Goal: Task Accomplishment & Management: Use online tool/utility

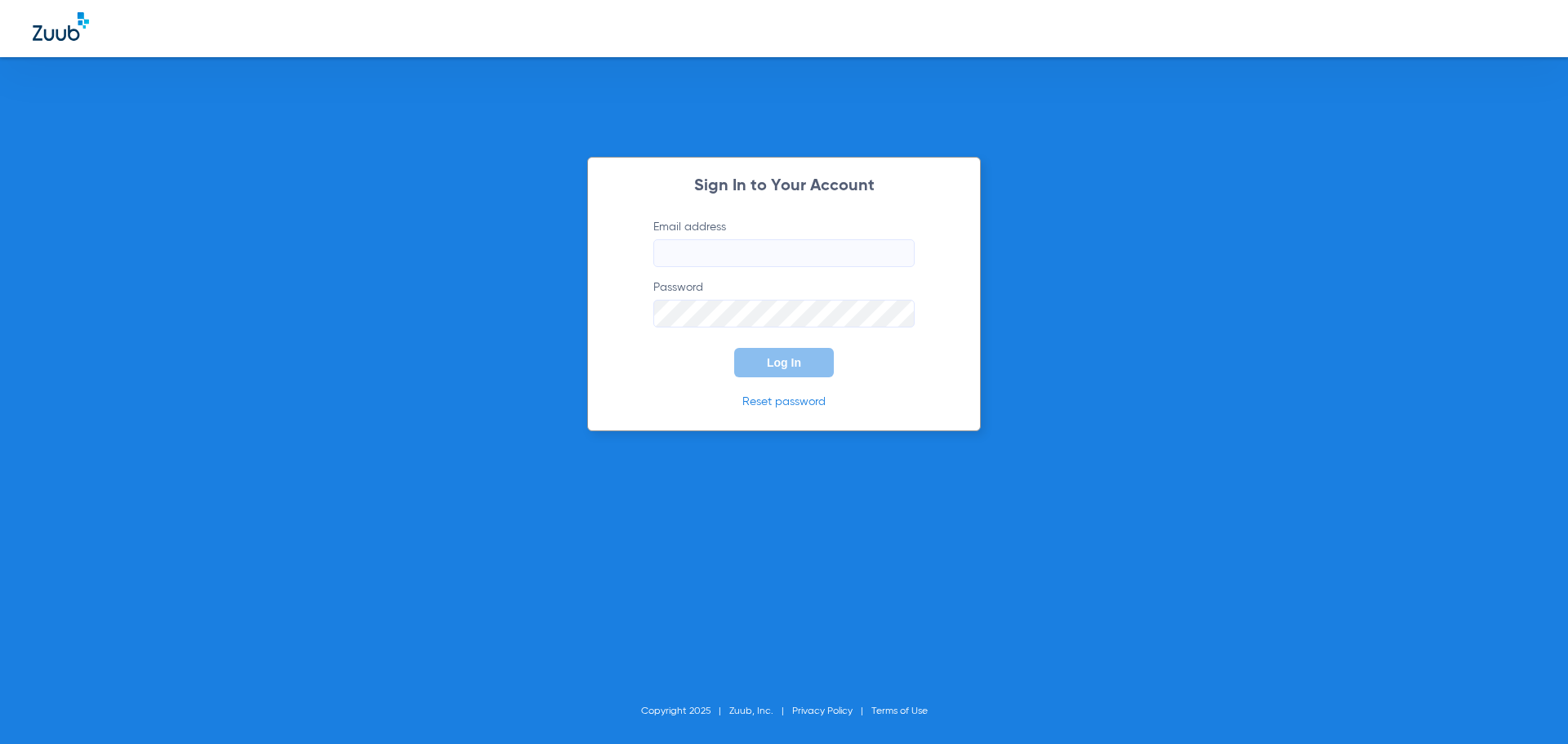
type input "[EMAIL_ADDRESS][DOMAIN_NAME]"
click at [787, 370] on button "Log In" at bounding box center [784, 362] width 100 height 29
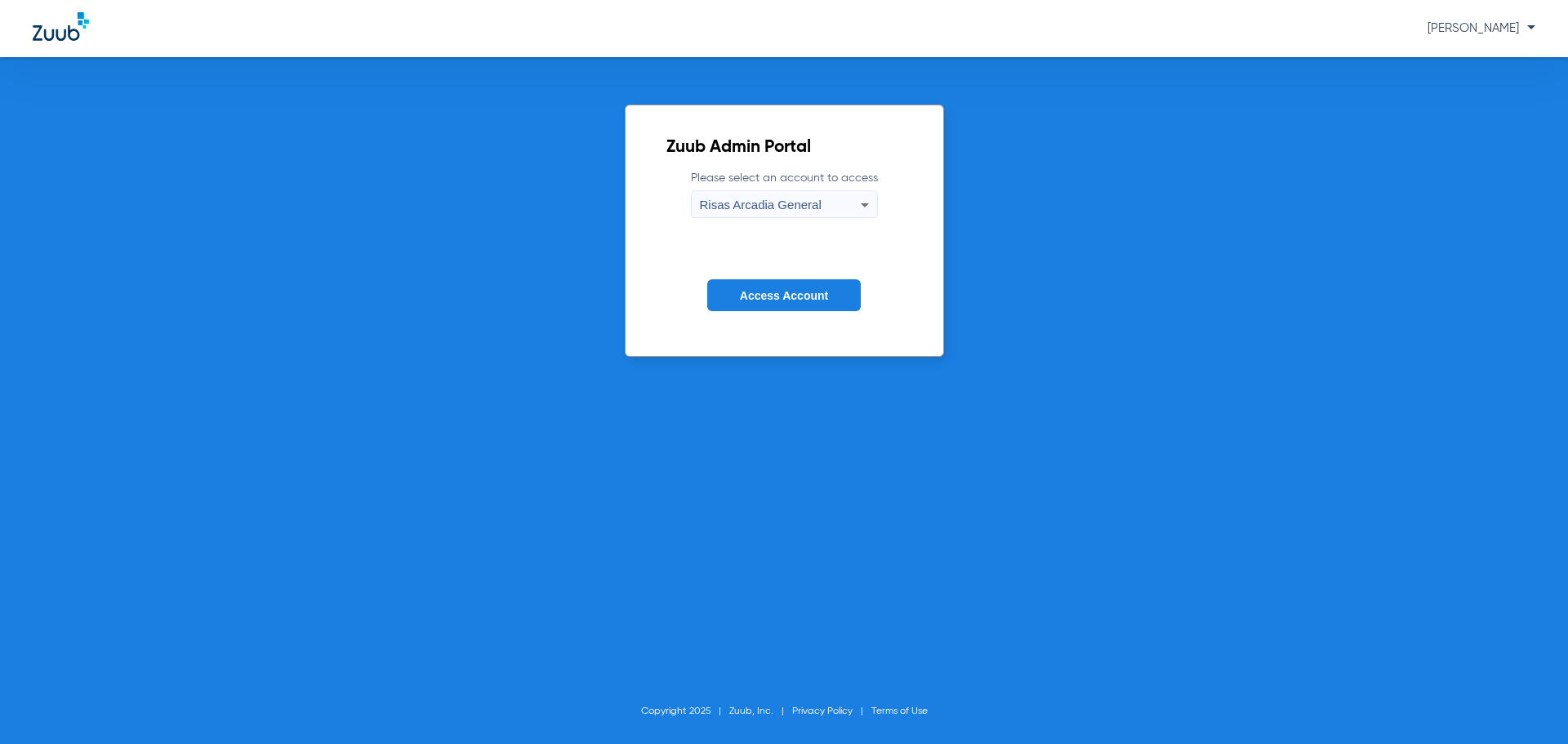
click at [821, 313] on form "Please select an account to access Risas Arcadia General Access Account" at bounding box center [784, 252] width 236 height 166
click at [821, 309] on form "Please select an account to access Risas Arcadia General Access Account" at bounding box center [784, 252] width 236 height 166
click at [821, 305] on button "Access Account" at bounding box center [784, 295] width 153 height 32
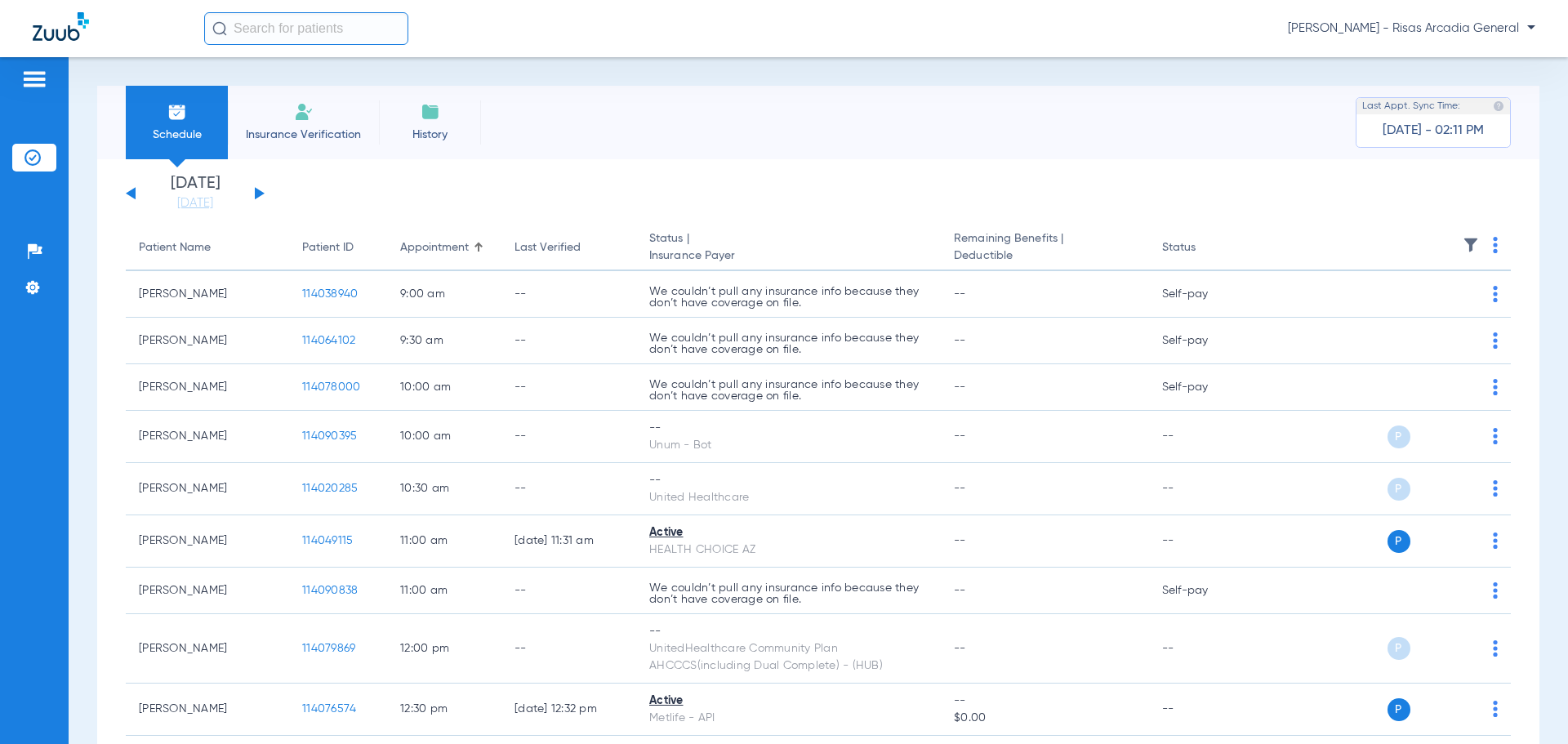
click at [267, 131] on span "Insurance Verification" at bounding box center [303, 135] width 127 height 16
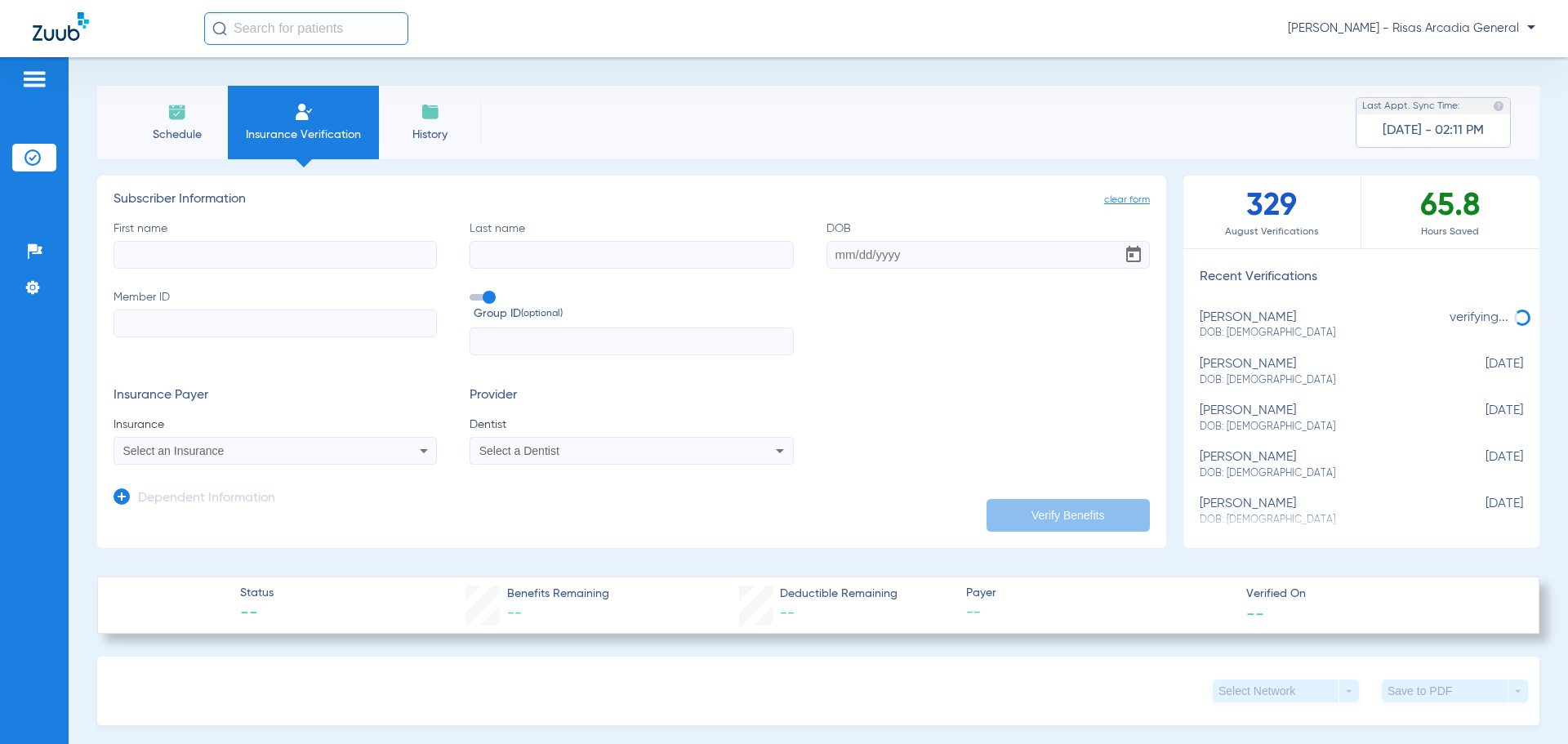
click at [282, 347] on label "Member ID" at bounding box center [275, 322] width 323 height 67
click at [282, 337] on input "Member ID" at bounding box center [275, 323] width 323 height 28
click at [276, 322] on input "Member ID" at bounding box center [275, 323] width 323 height 28
paste input "533031252"
type input "533031252"
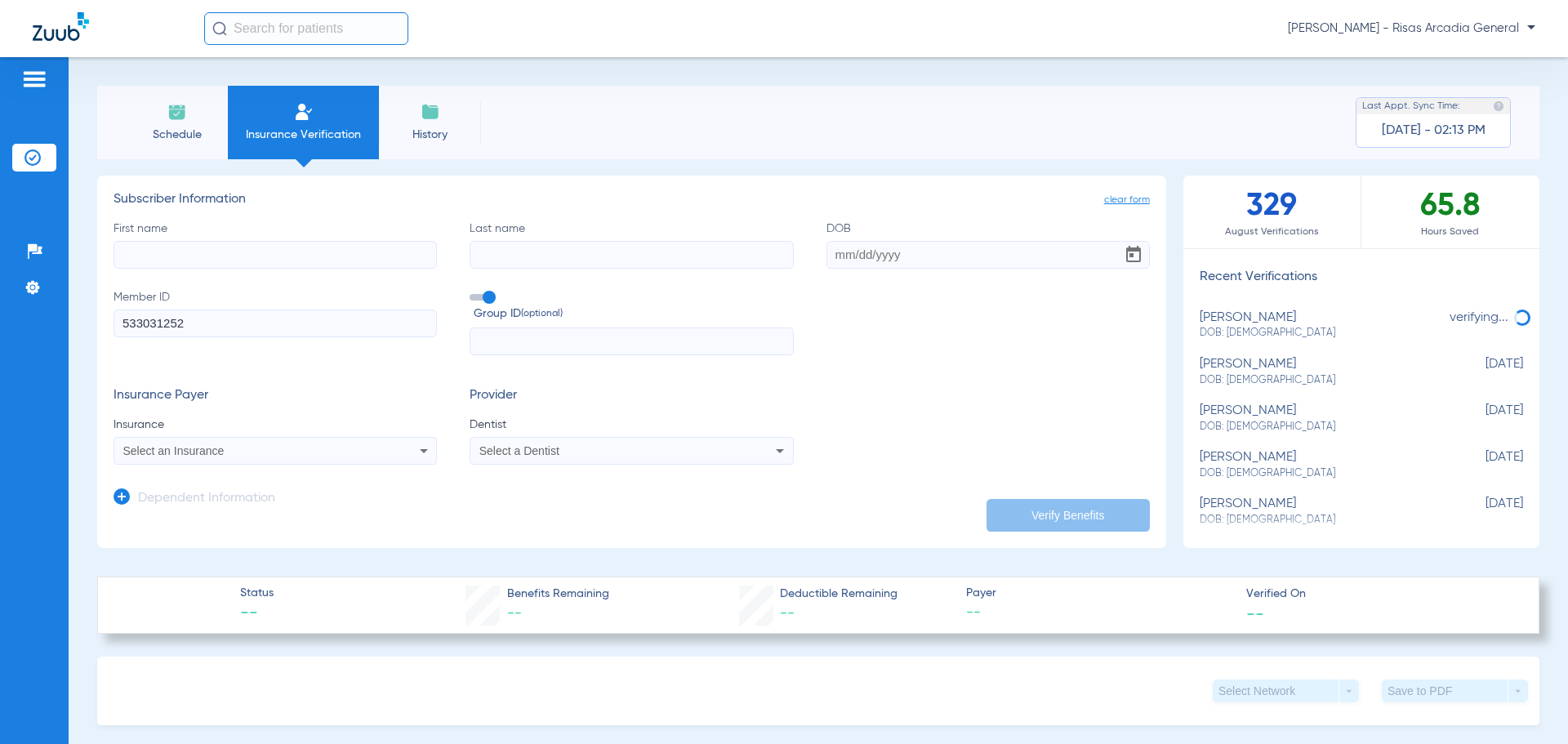
click at [208, 244] on input "First name" at bounding box center [275, 254] width 323 height 28
type input "[PERSON_NAME]"
click at [526, 272] on div "First name [PERSON_NAME] Last name DOB Member ID 533031252 Group ID (optional)" at bounding box center [631, 288] width 1036 height 136
click at [537, 256] on input "Last name" at bounding box center [631, 254] width 323 height 28
type input "CARAEIA"
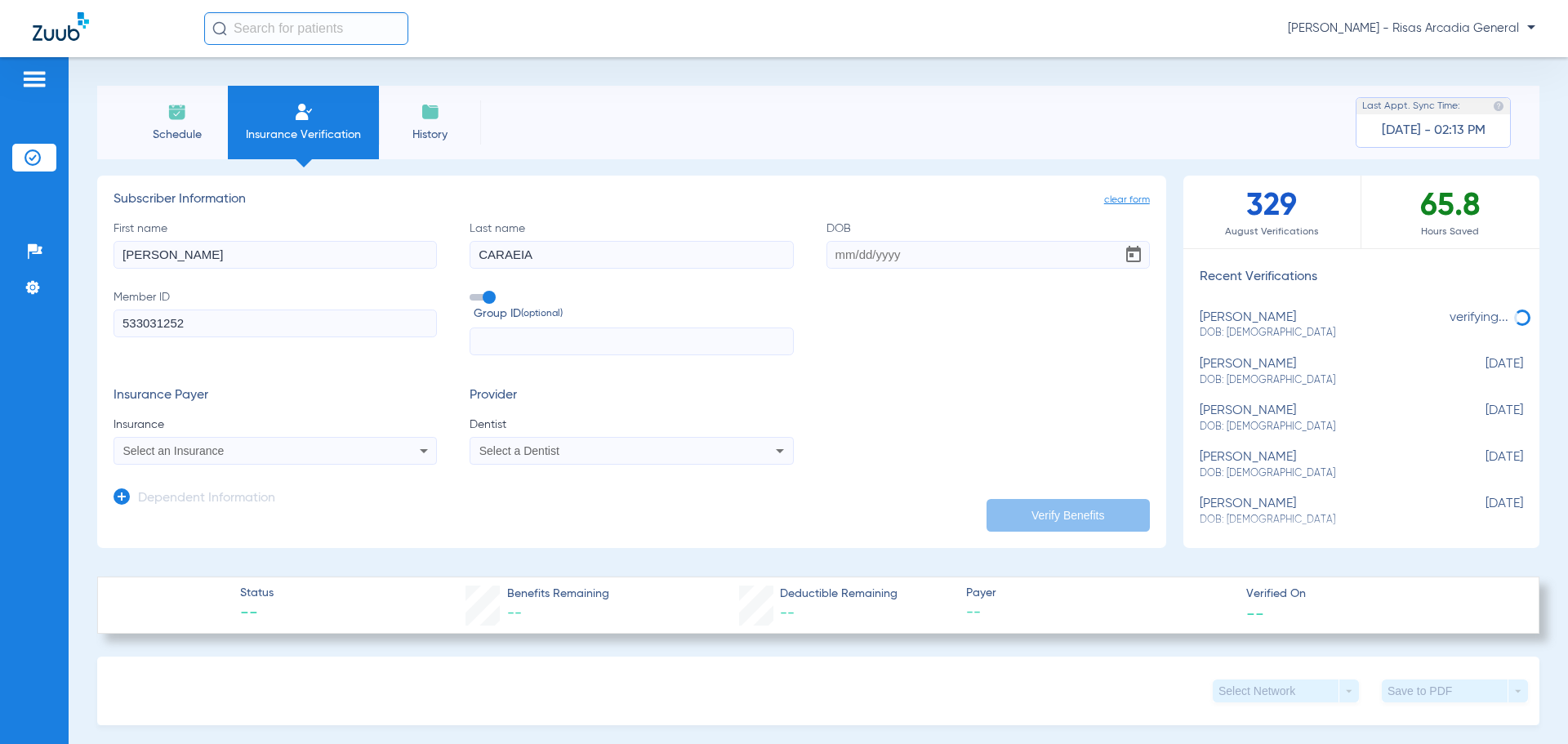
click at [928, 238] on label "DOB" at bounding box center [988, 244] width 323 height 48
click at [928, 241] on input "DOB" at bounding box center [988, 254] width 323 height 28
click at [924, 252] on input "DOB" at bounding box center [988, 254] width 323 height 28
type input "[DATE]"
click at [301, 430] on span "Insurance" at bounding box center [275, 425] width 323 height 16
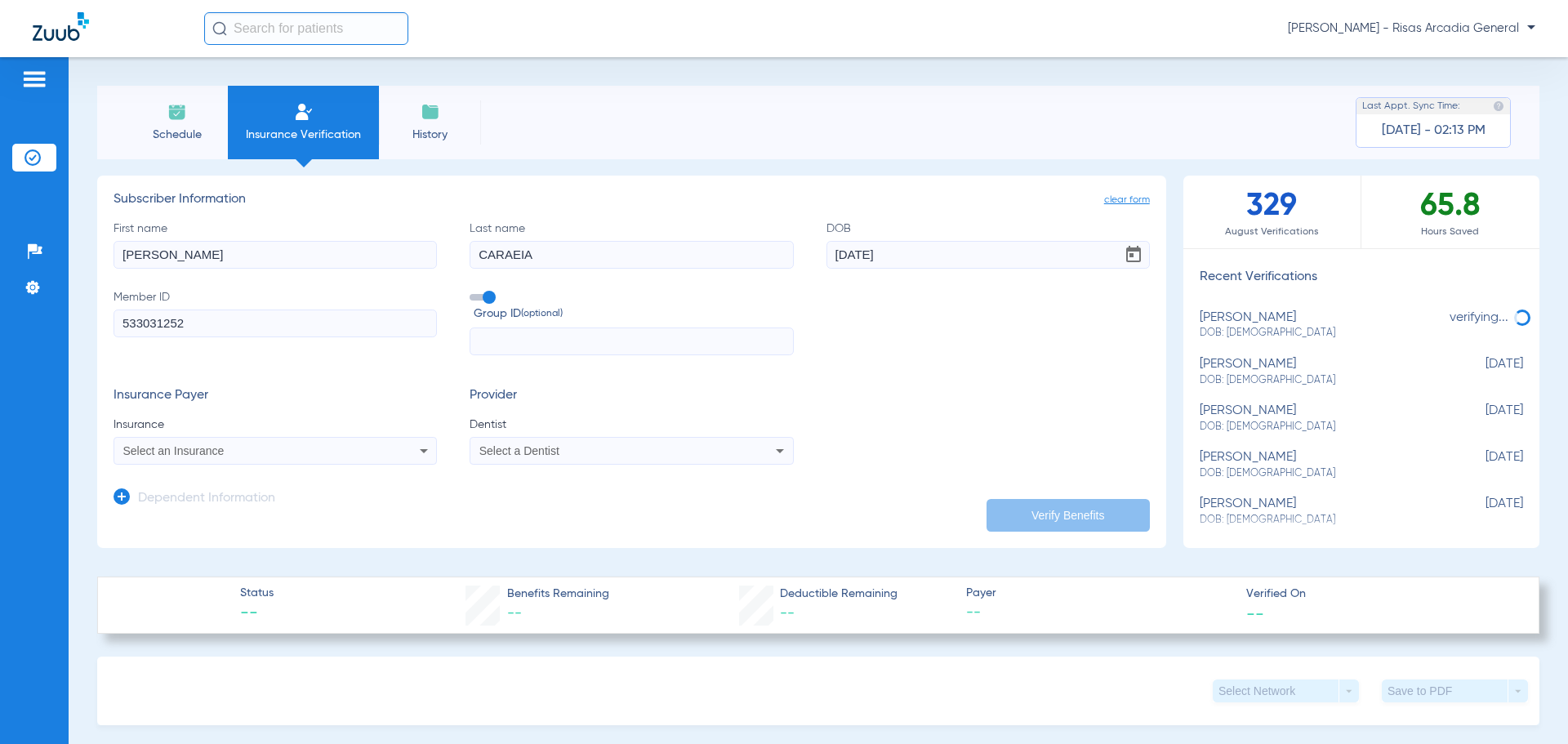
click at [300, 437] on mat-select "Select an Insurance" at bounding box center [275, 451] width 323 height 28
drag, startPoint x: 301, startPoint y: 440, endPoint x: 292, endPoint y: 449, distance: 12.7
click at [301, 441] on mat-select "Select an Insurance" at bounding box center [275, 451] width 323 height 28
click at [290, 450] on div "Select an Insurance" at bounding box center [245, 451] width 245 height 12
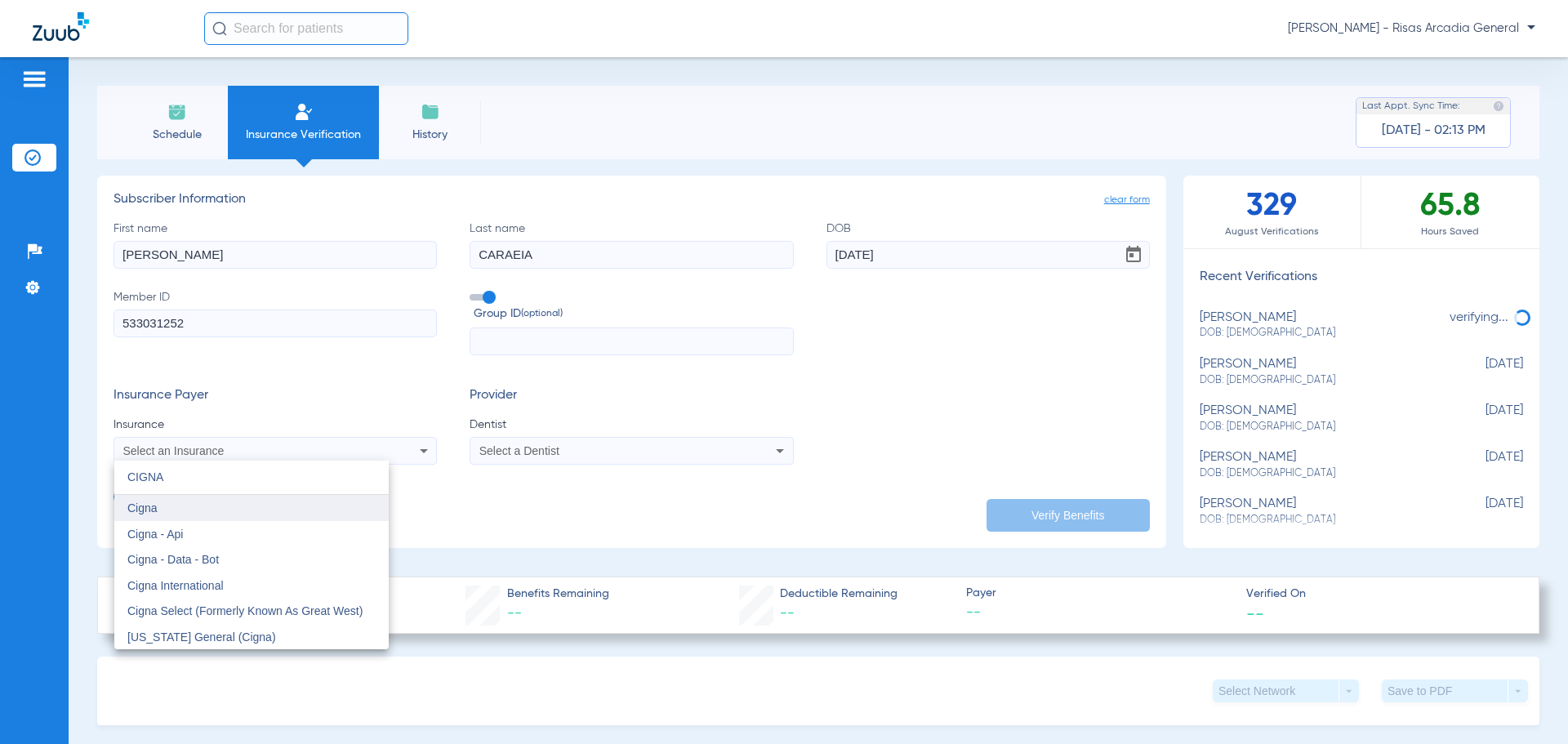
type input "CIGNA"
click at [195, 506] on mat-option "Cigna" at bounding box center [251, 508] width 274 height 26
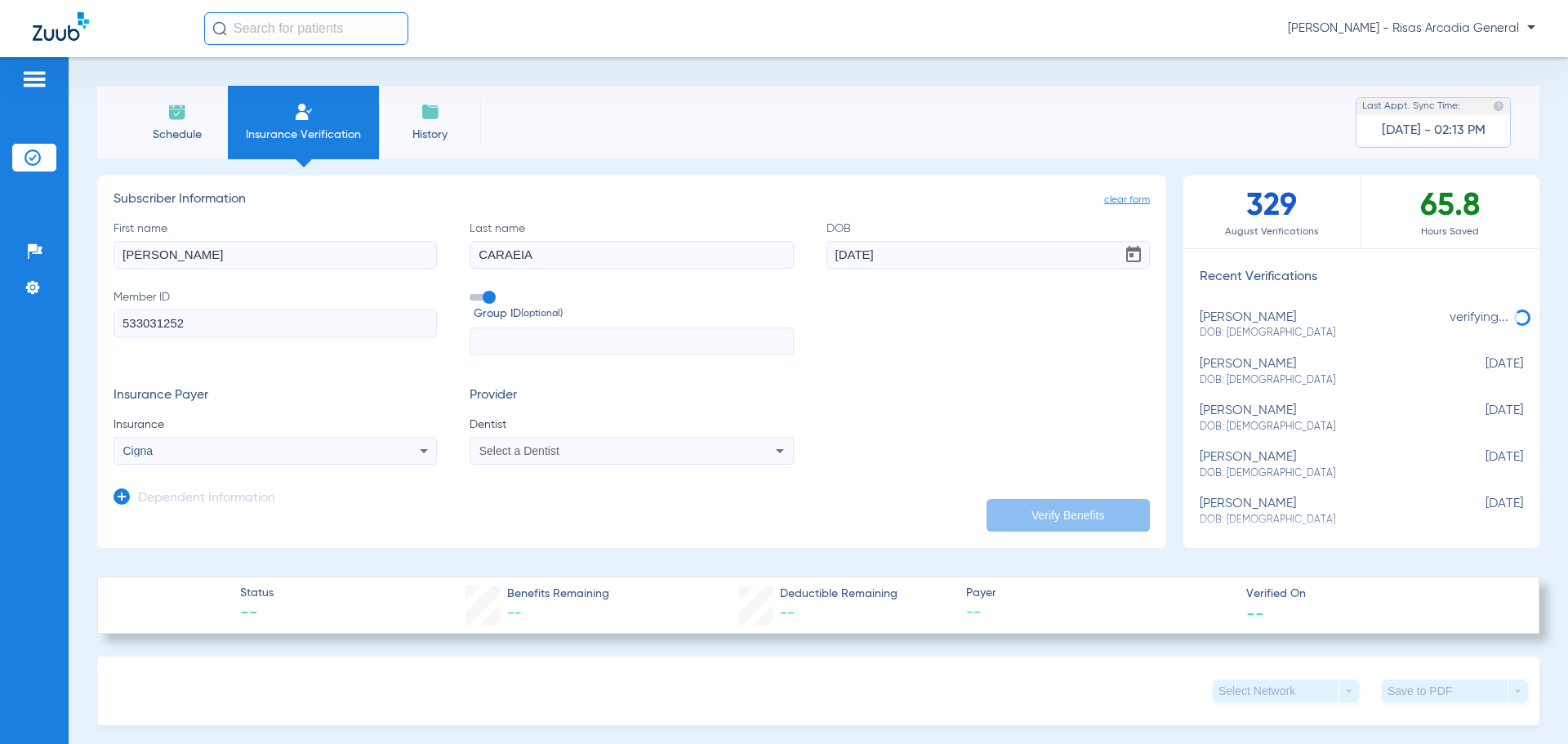
click at [606, 464] on mat-select "Select a Dentist" at bounding box center [631, 451] width 323 height 28
click at [603, 459] on div "Select a Dentist" at bounding box center [631, 451] width 322 height 20
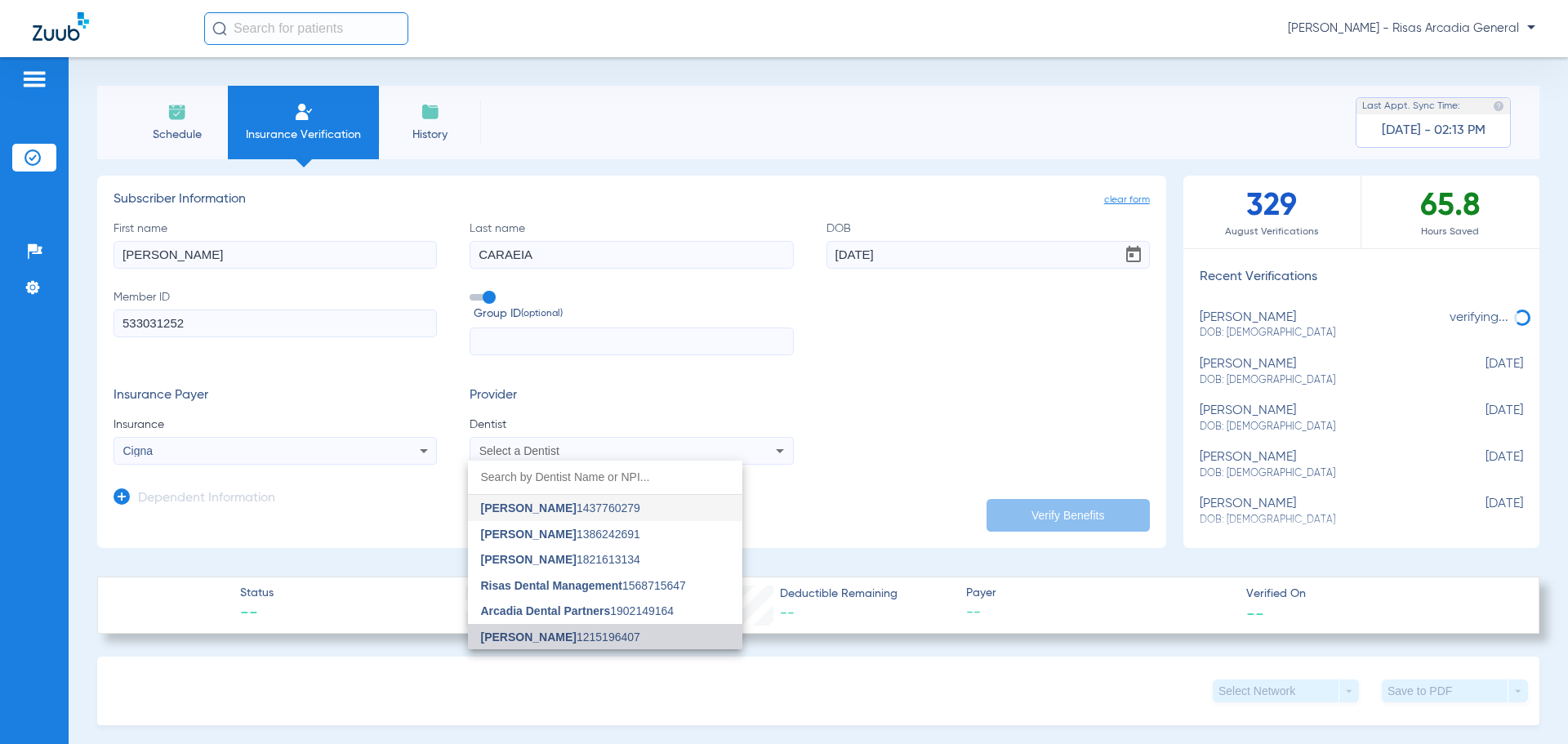
click at [568, 630] on mat-option "[PERSON_NAME] 1215196407" at bounding box center [604, 636] width 274 height 26
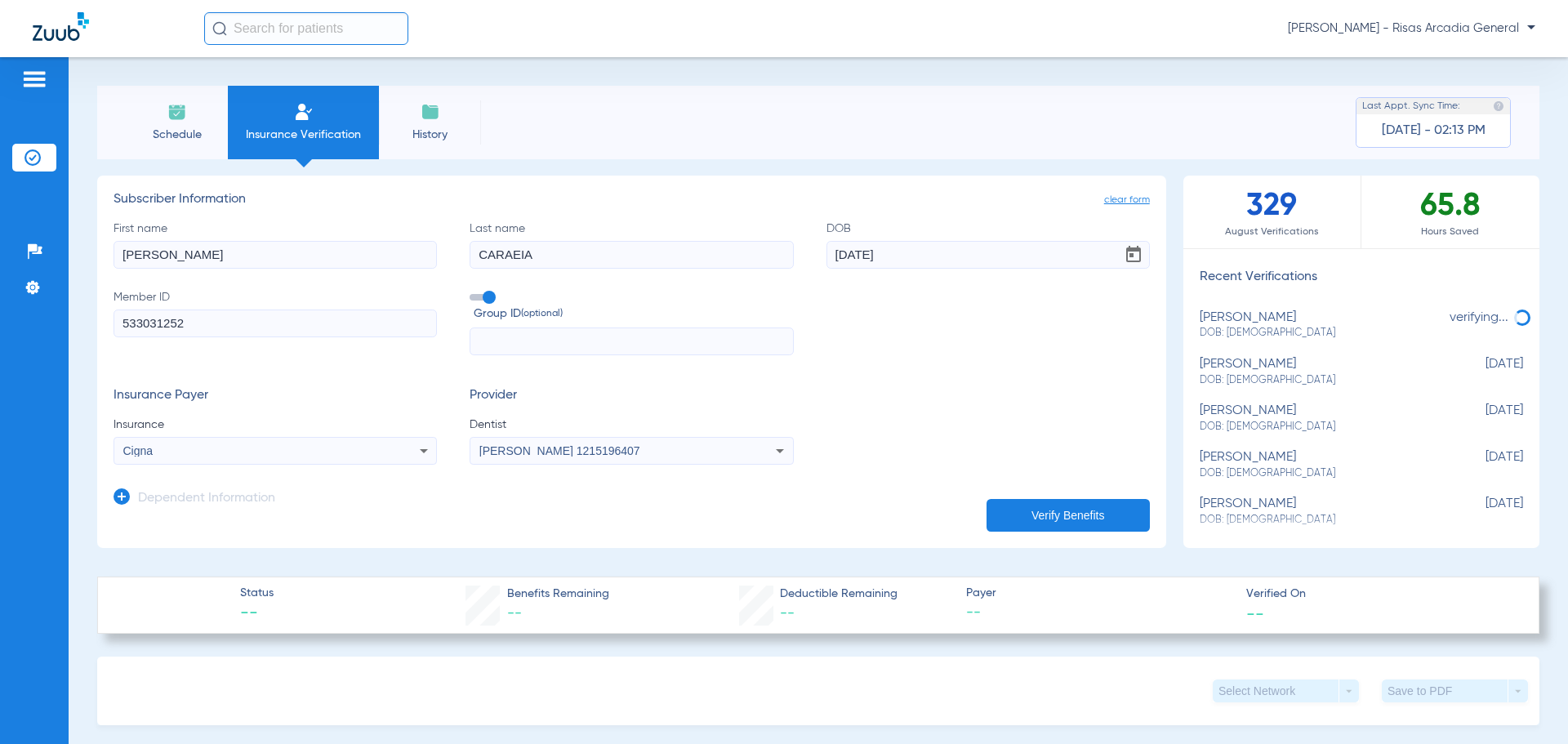
click at [1074, 509] on button "Verify Benefits" at bounding box center [1067, 515] width 163 height 33
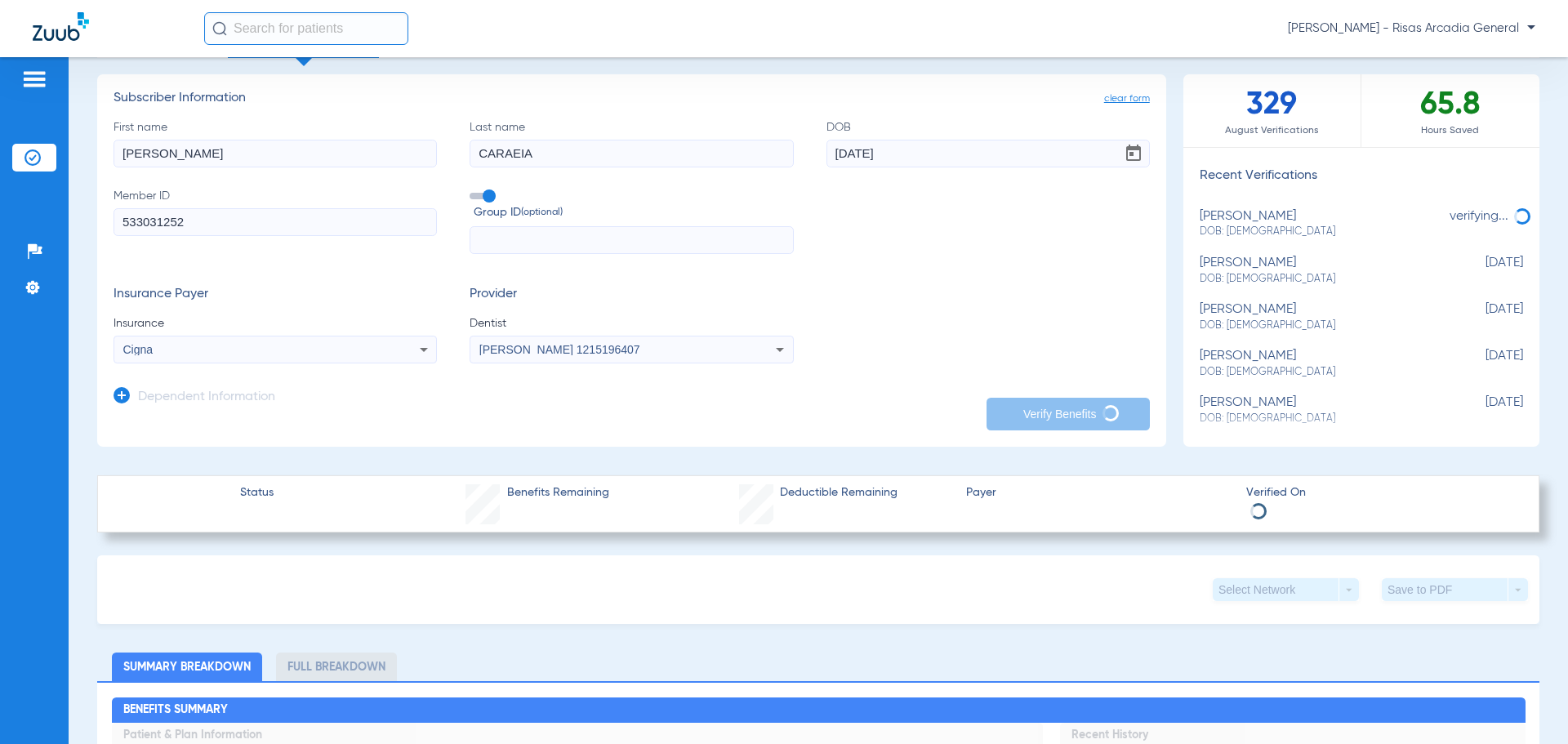
scroll to position [82, 0]
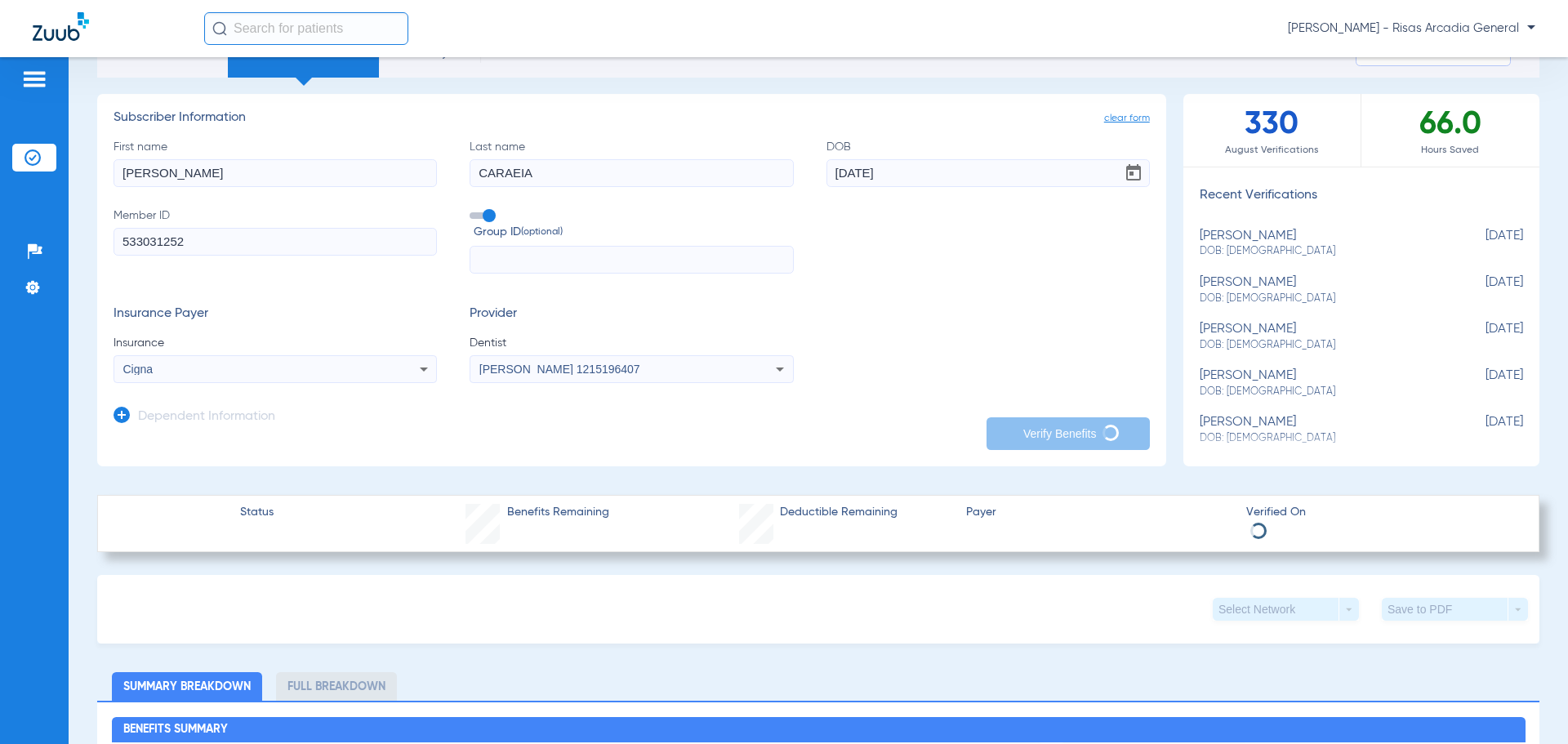
click at [626, 168] on input "CARAEIA" at bounding box center [631, 172] width 323 height 28
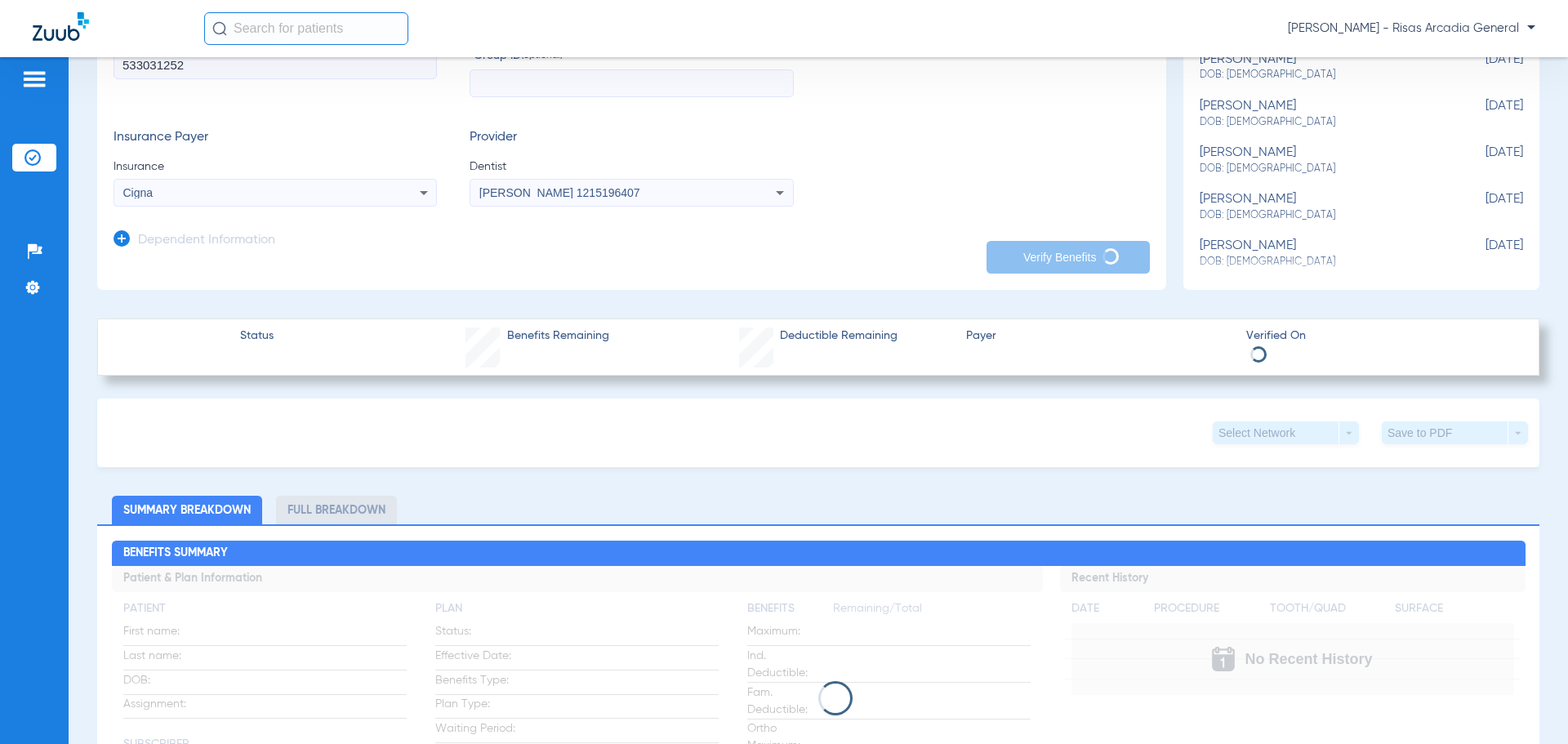
scroll to position [163, 0]
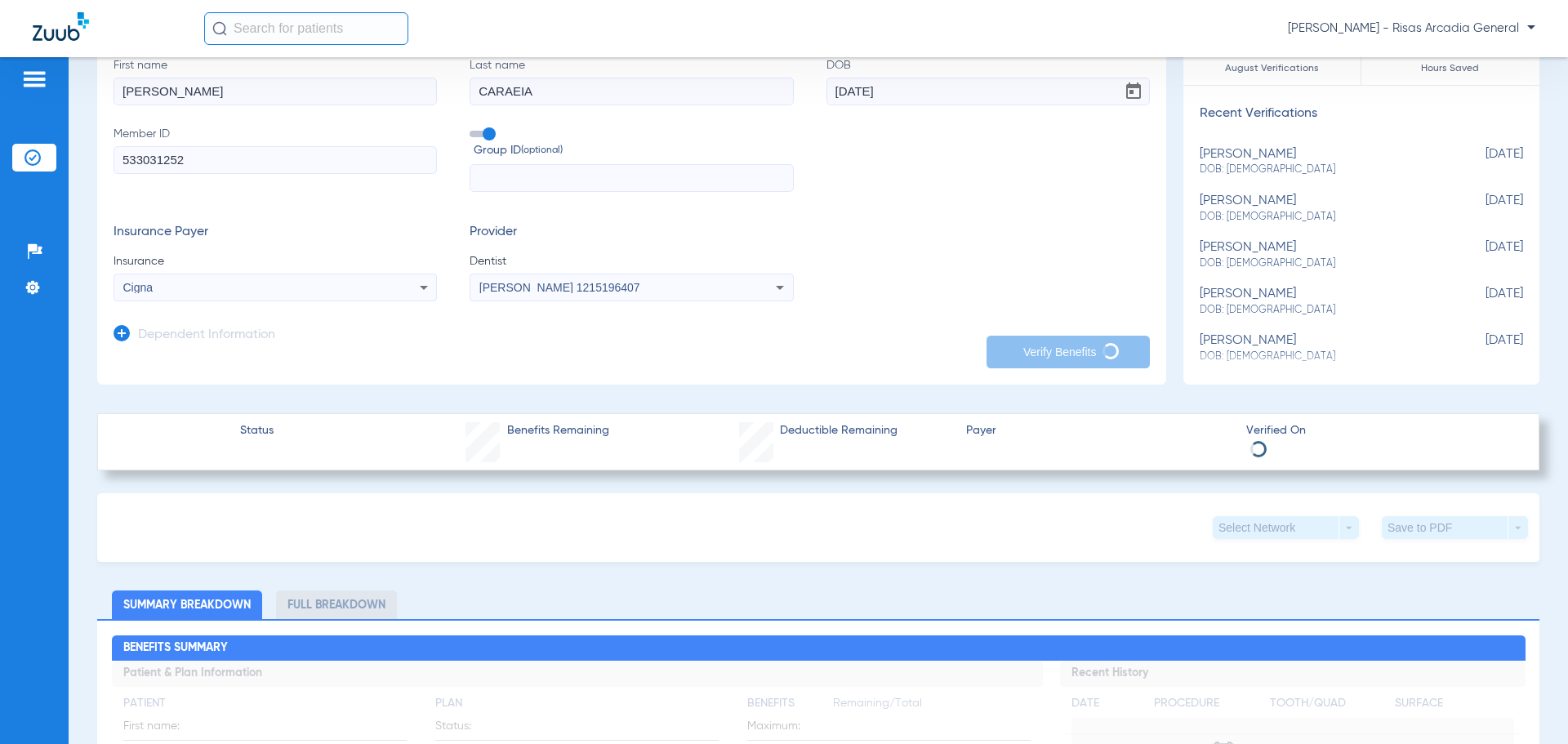
click at [568, 101] on input "CARAEIA" at bounding box center [631, 91] width 323 height 28
type input "C"
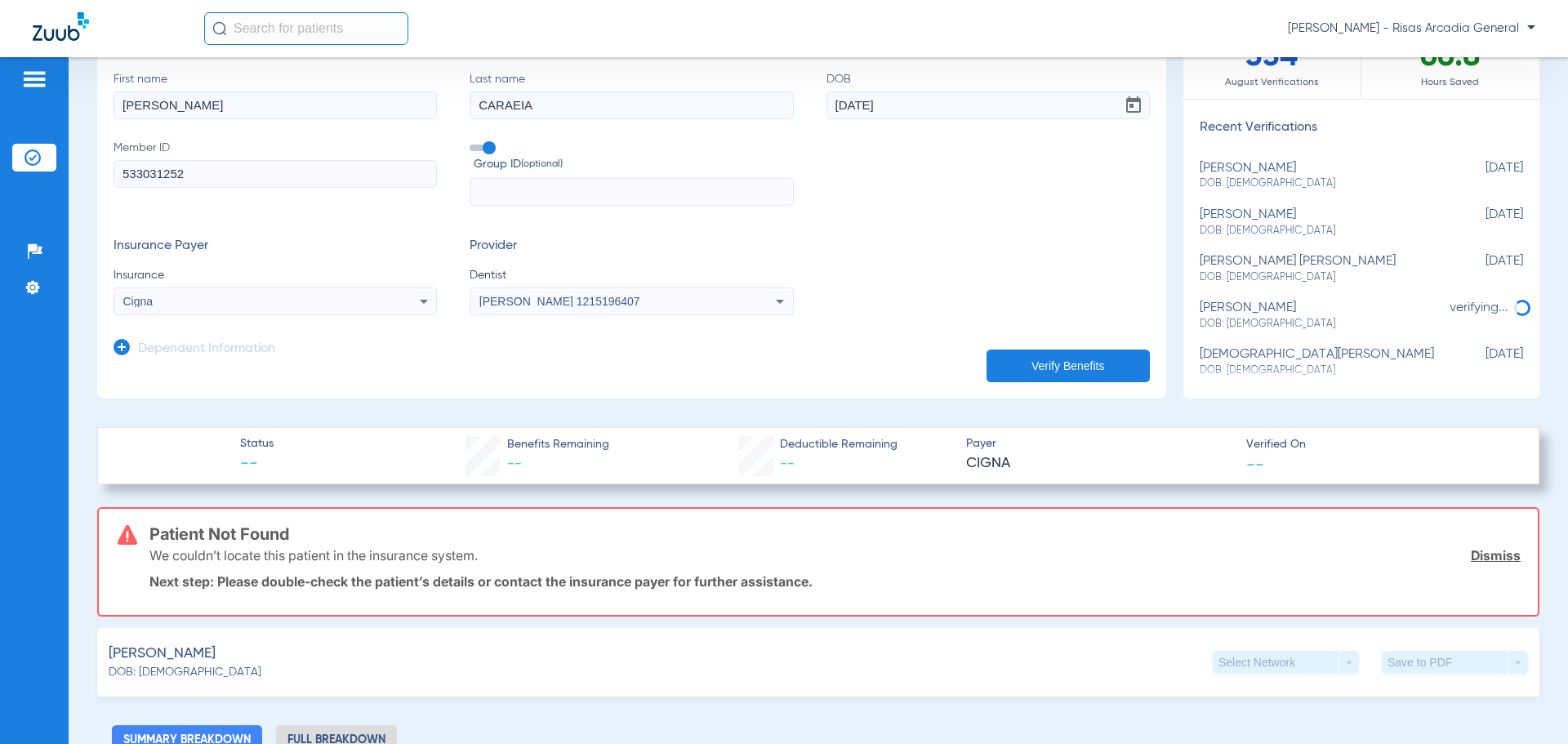
scroll to position [0, 0]
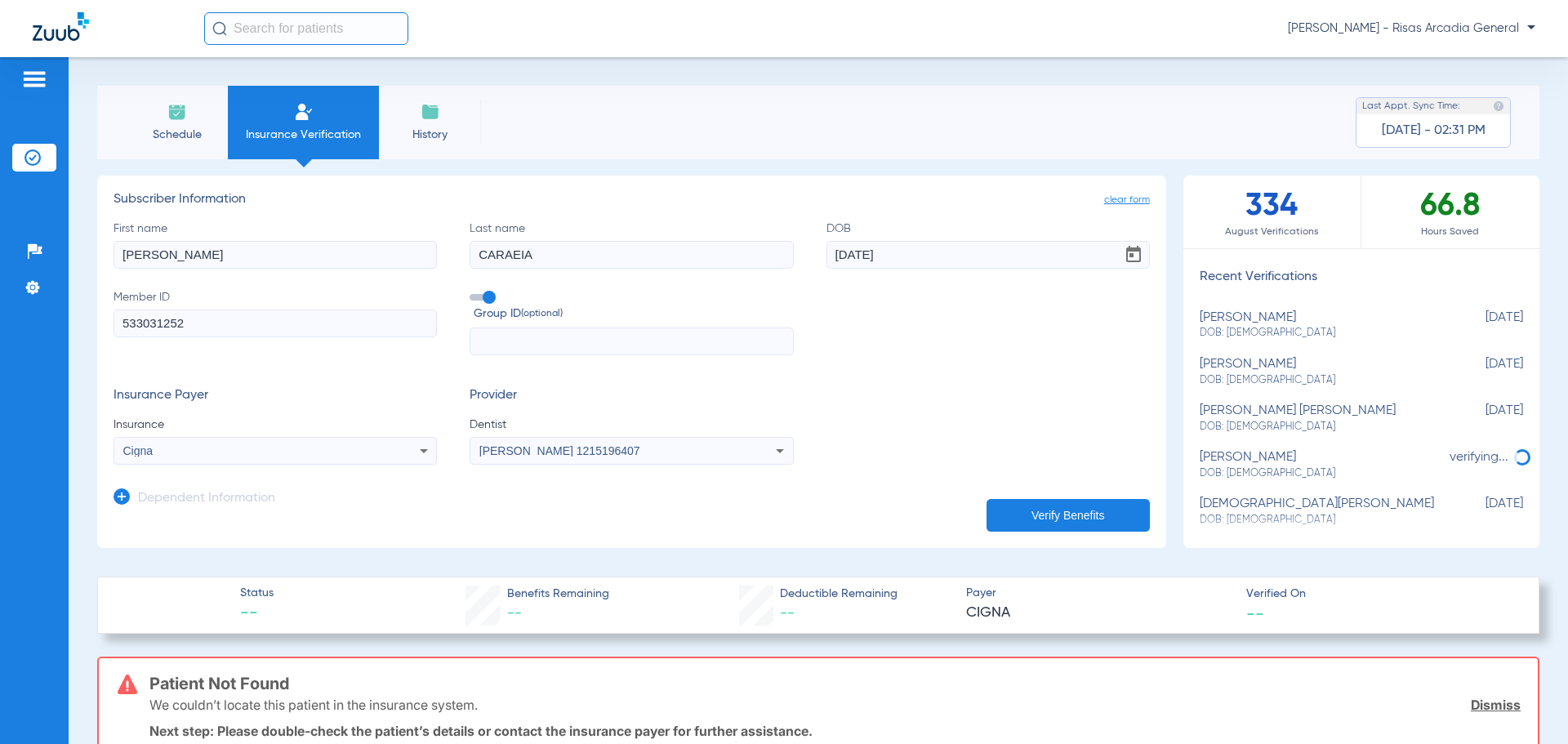
click at [592, 258] on input "CARAEIA" at bounding box center [631, 254] width 323 height 28
click at [1013, 493] on app-dependent-form "Dependent Information" at bounding box center [631, 492] width 1036 height 54
click at [1015, 505] on button "Verify Benefits" at bounding box center [1067, 515] width 163 height 33
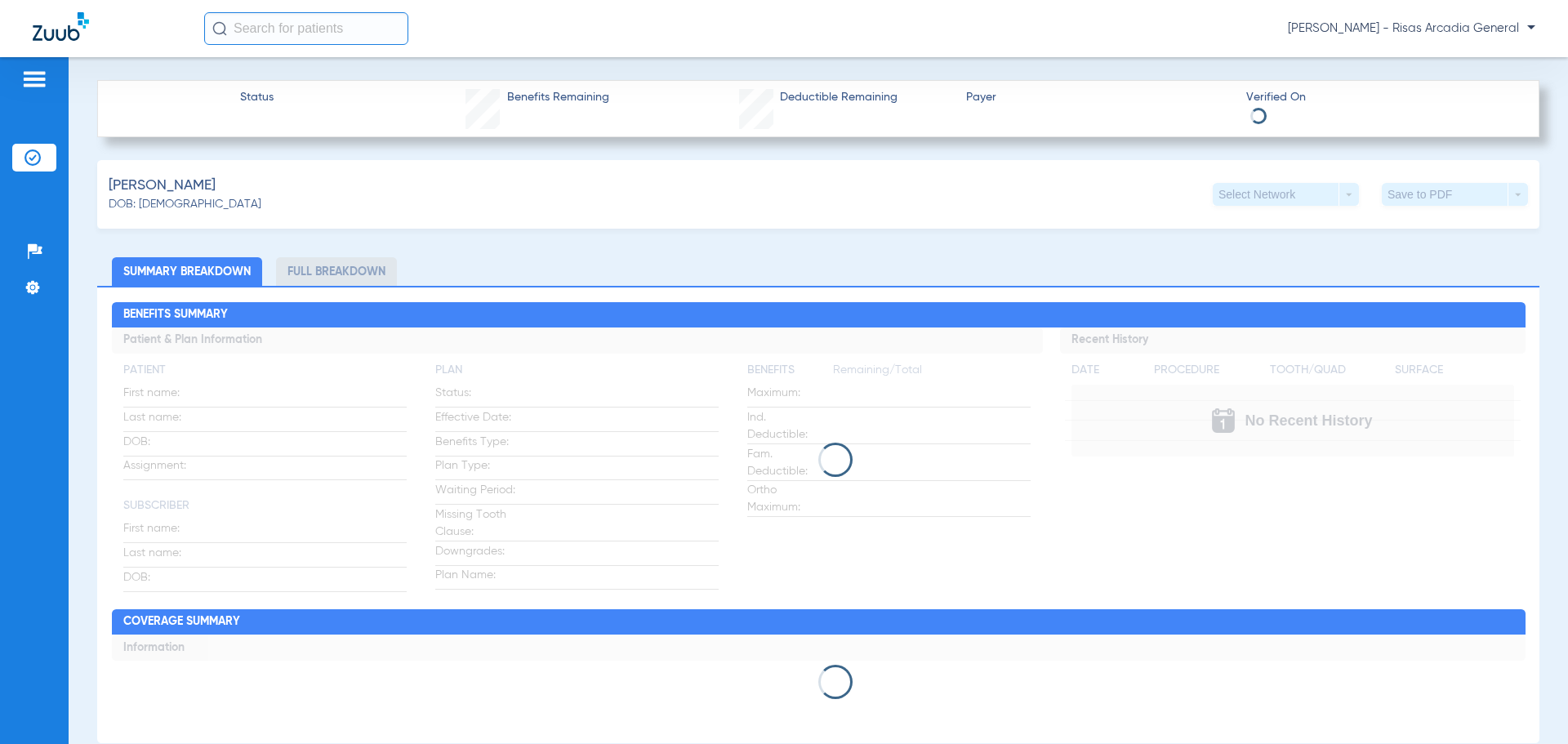
scroll to position [735, 0]
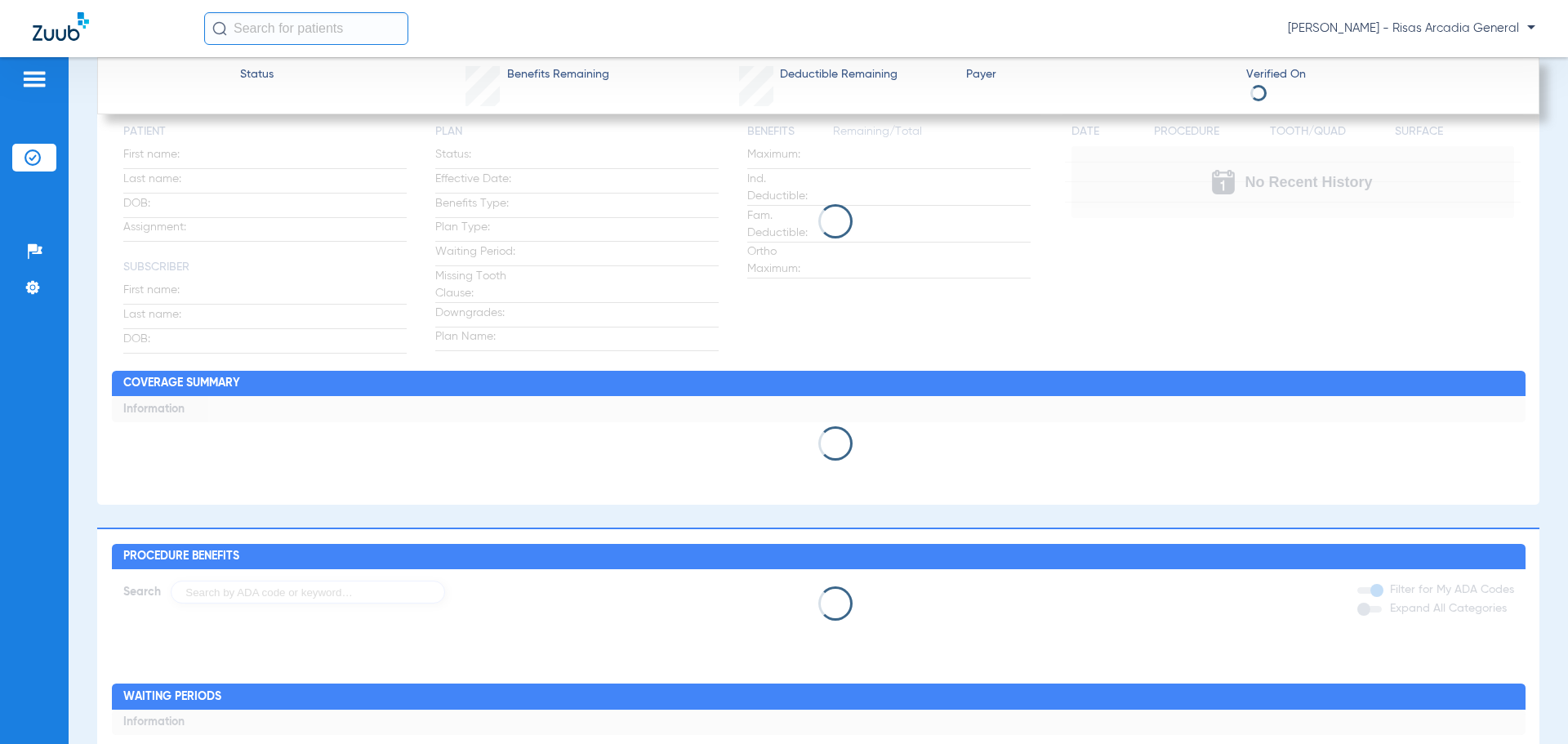
click at [5, 404] on div "Patients Insurance Verification Setup Help Center Settings" at bounding box center [34, 429] width 69 height 744
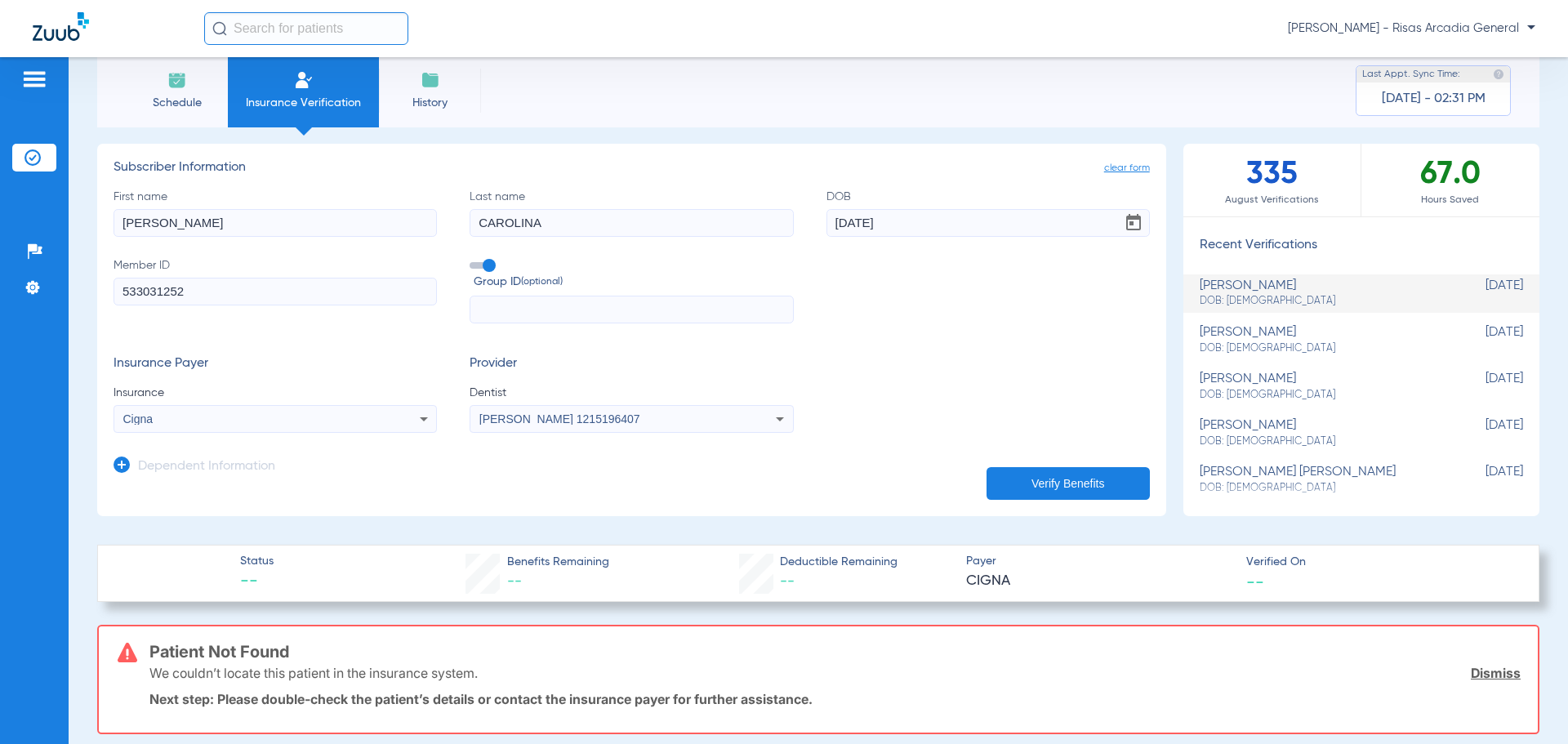
scroll to position [0, 0]
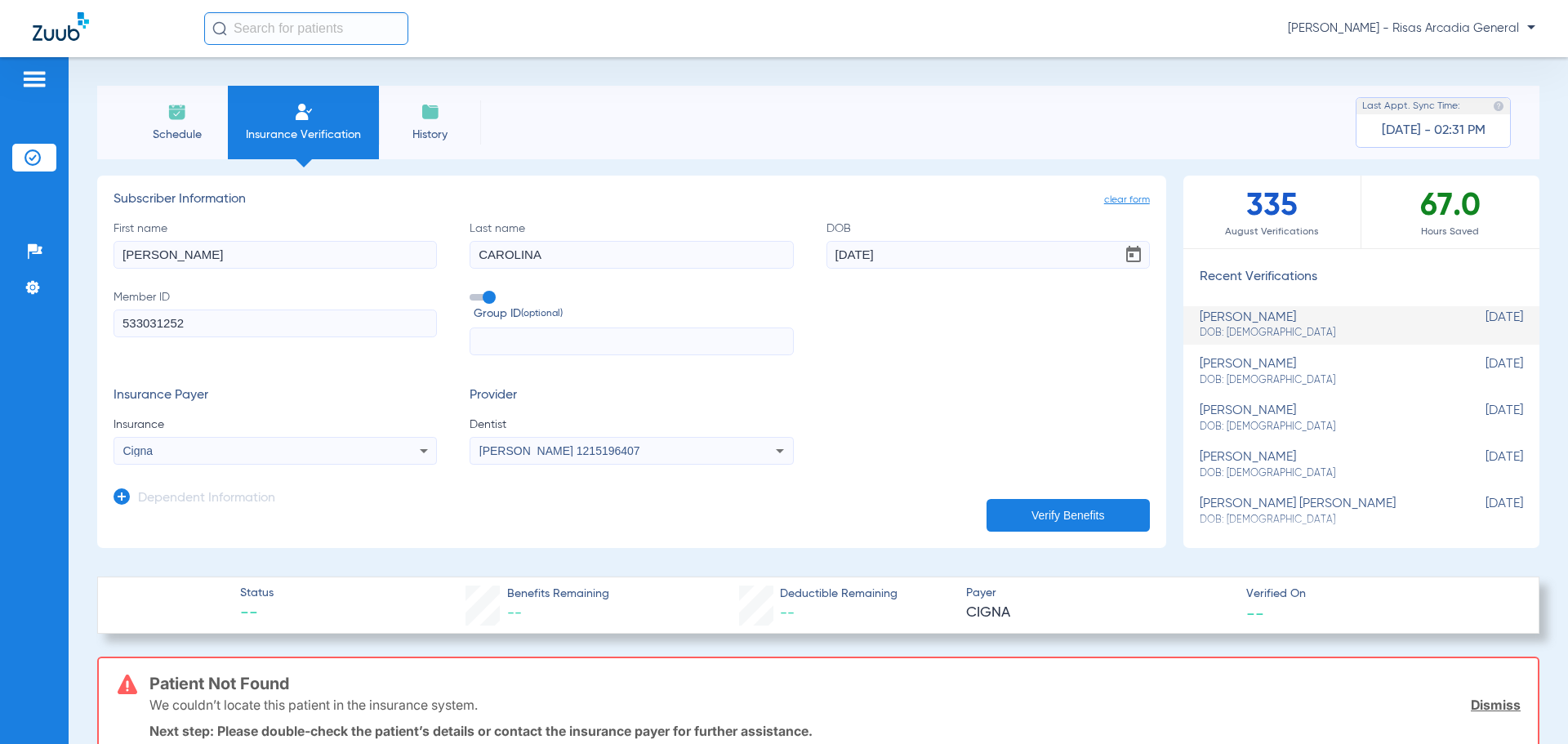
click at [694, 263] on input "CAROLINA" at bounding box center [631, 254] width 323 height 28
type input "C"
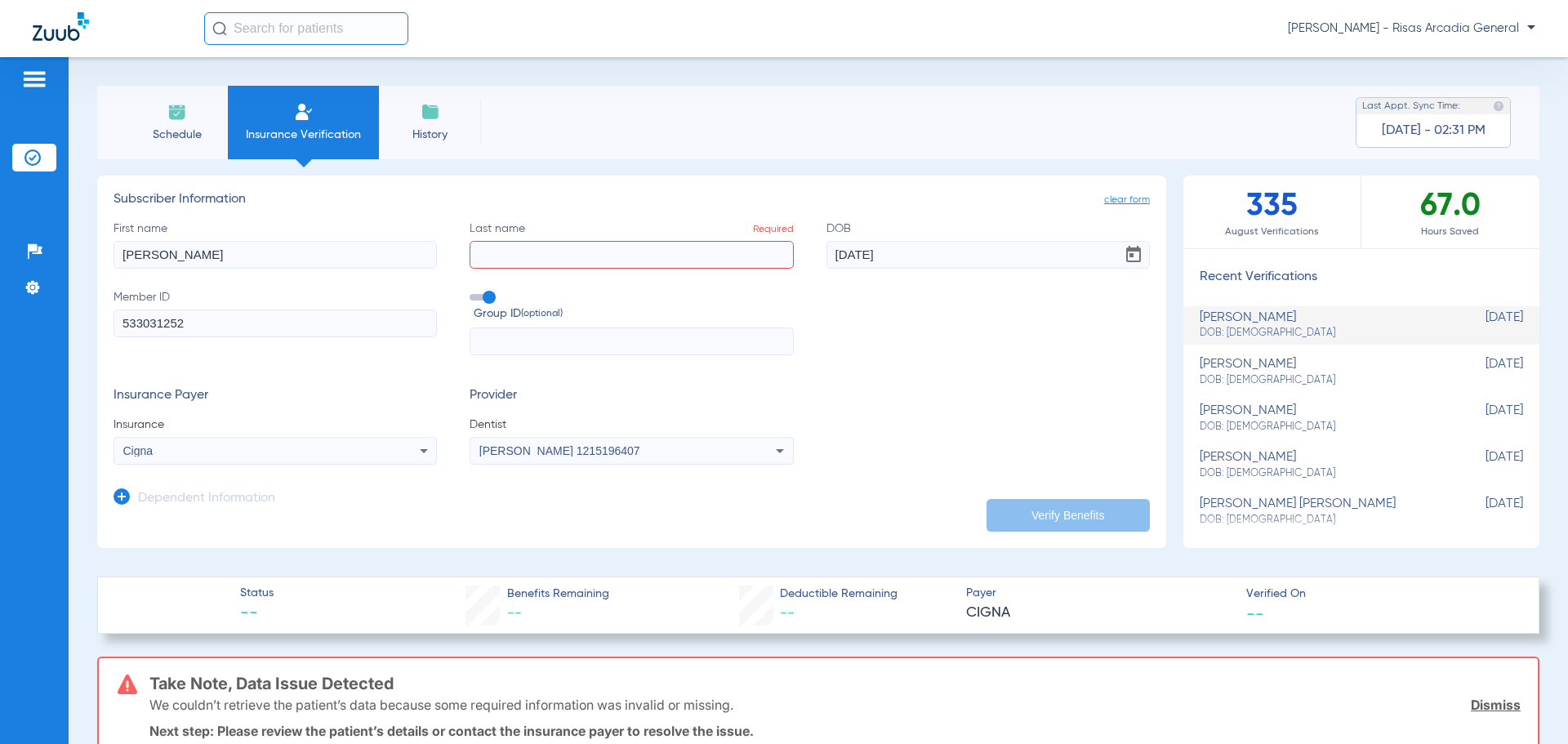
click at [236, 258] on input "[PERSON_NAME]" at bounding box center [275, 254] width 323 height 28
type input "[PERSON_NAME]"
click at [549, 259] on input "Last name Required" at bounding box center [631, 254] width 323 height 28
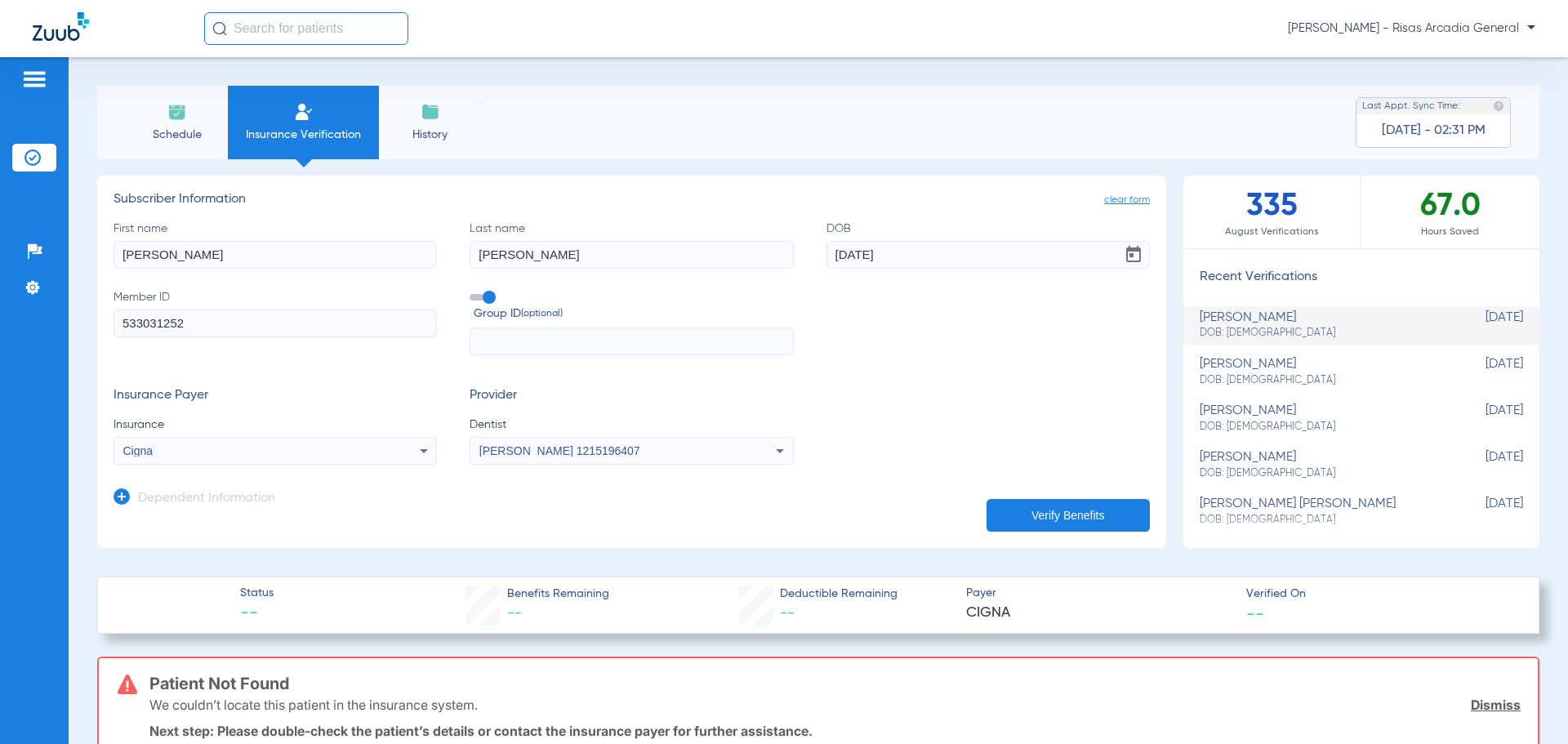
type input "[PERSON_NAME]"
click at [1083, 515] on button "Verify Benefits" at bounding box center [1067, 515] width 163 height 33
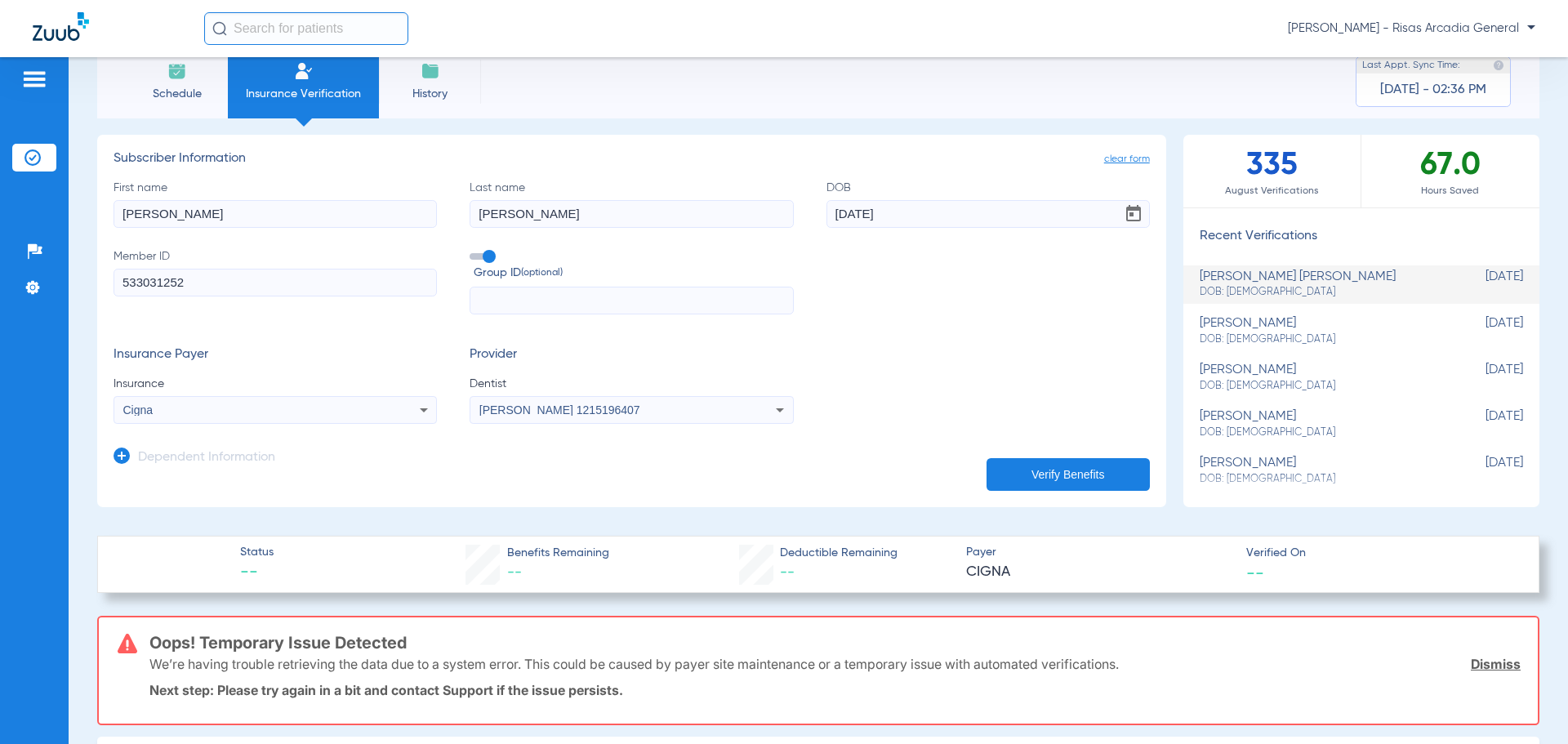
scroll to position [39, 0]
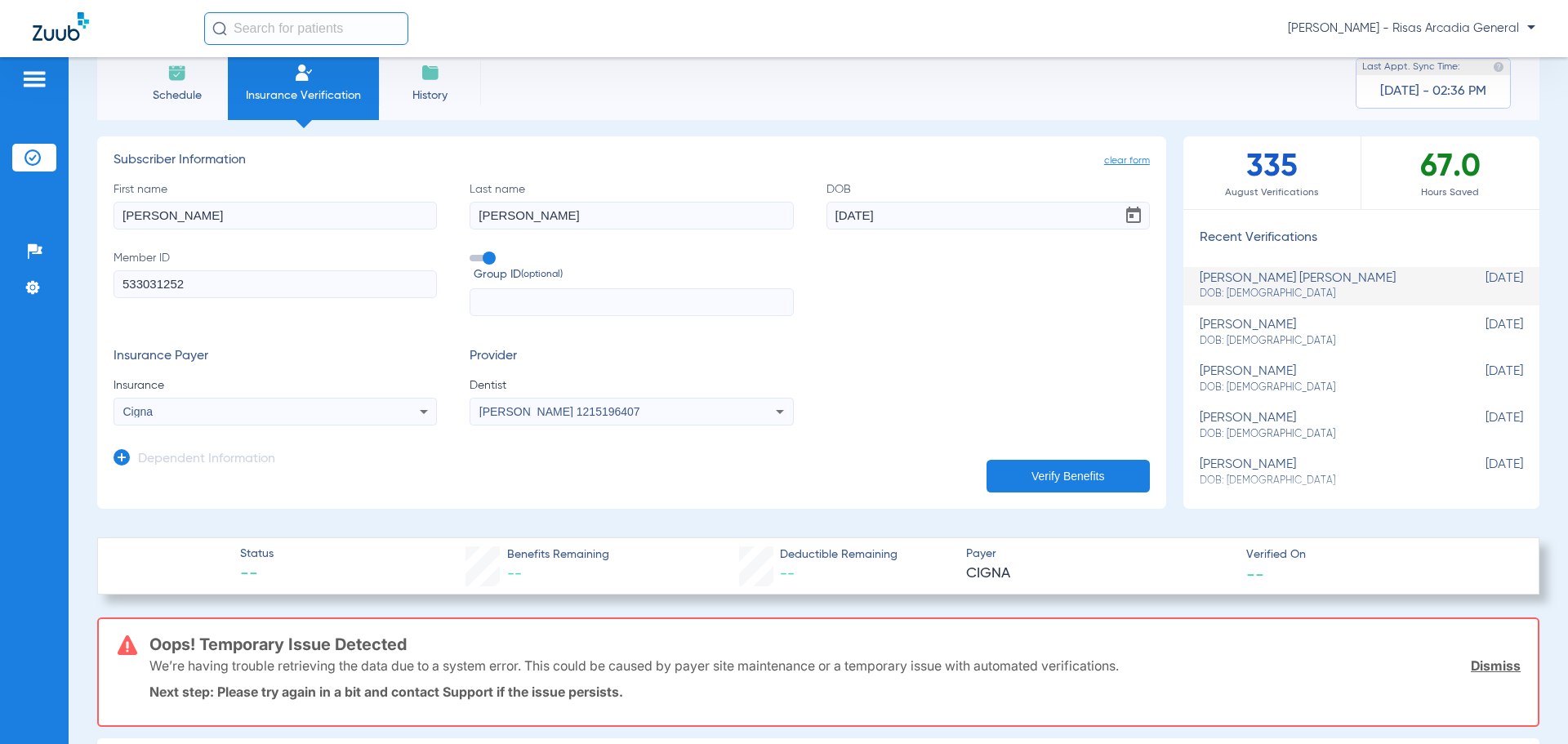
click at [252, 282] on input "533031252" at bounding box center [275, 284] width 323 height 28
click at [908, 219] on input "[DATE]" at bounding box center [988, 215] width 323 height 28
click at [681, 318] on form "First name [PERSON_NAME] Last name [PERSON_NAME] DOB [DEMOGRAPHIC_DATA] Member …" at bounding box center [631, 303] width 1036 height 245
click at [675, 304] on input "text" at bounding box center [631, 302] width 323 height 28
click at [321, 417] on div "Cigna" at bounding box center [245, 411] width 245 height 12
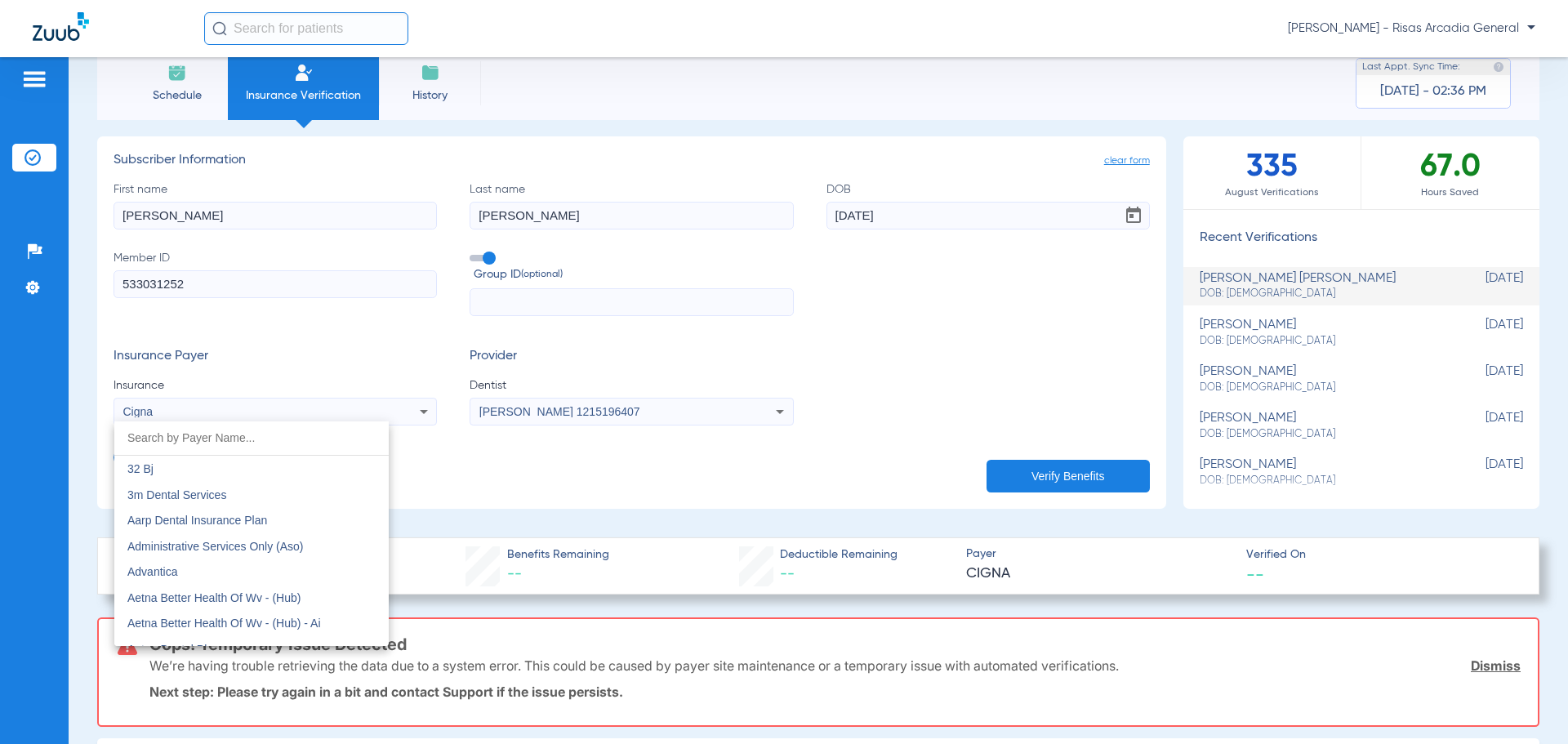
scroll to position [2253, 0]
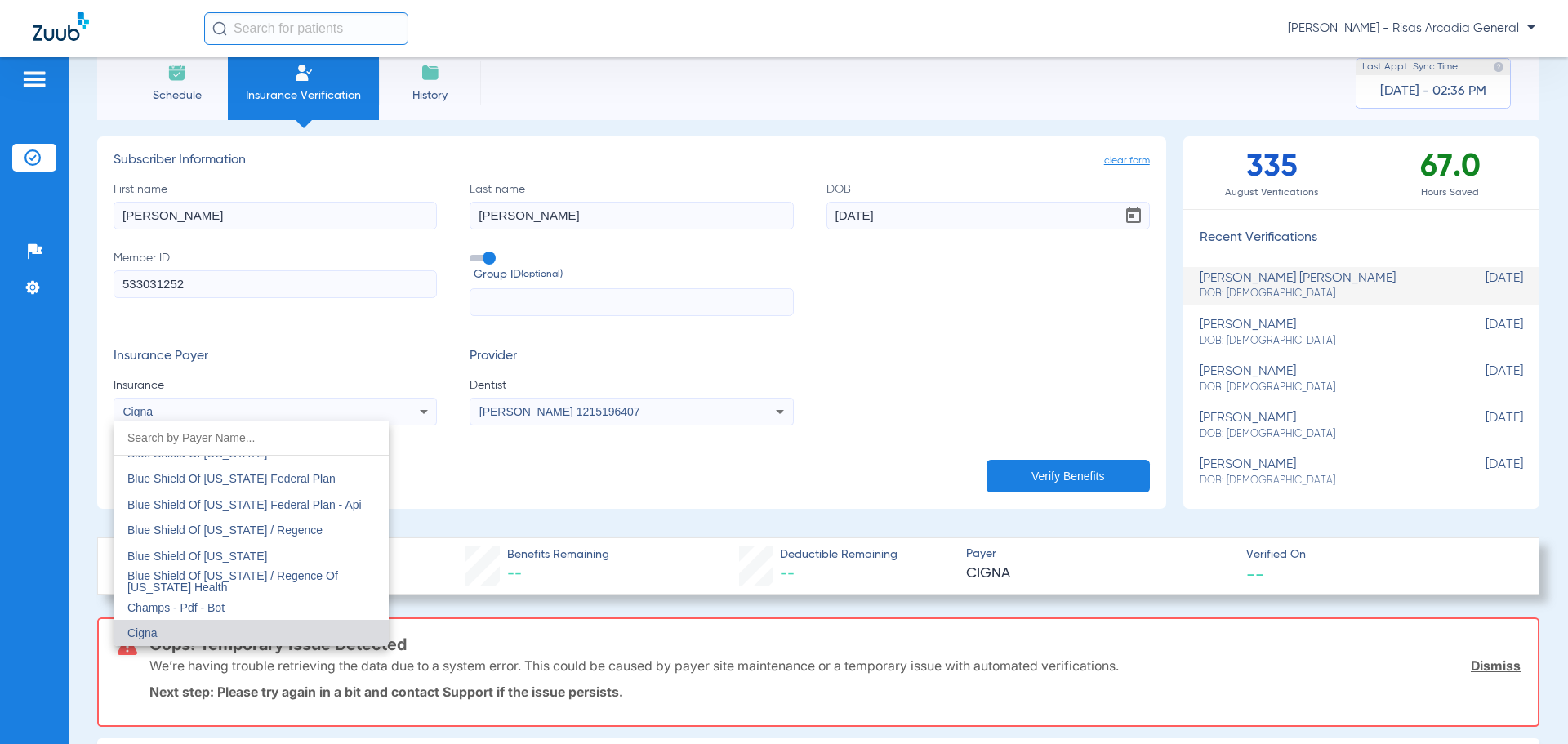
click at [268, 437] on input "dropdown search" at bounding box center [251, 438] width 274 height 34
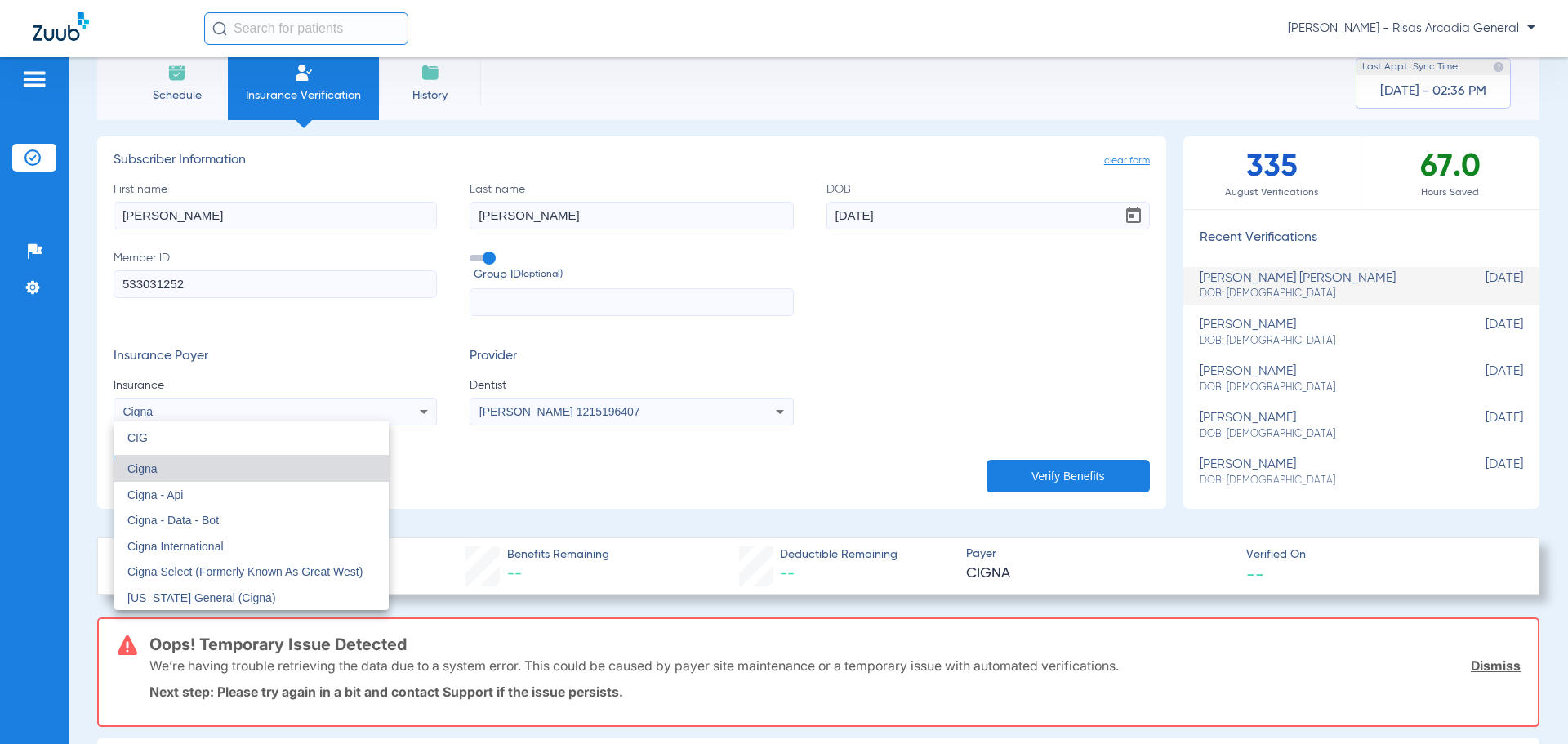
scroll to position [0, 0]
type input "CIGNA"
click at [213, 536] on mat-option "Cigna International" at bounding box center [251, 546] width 274 height 26
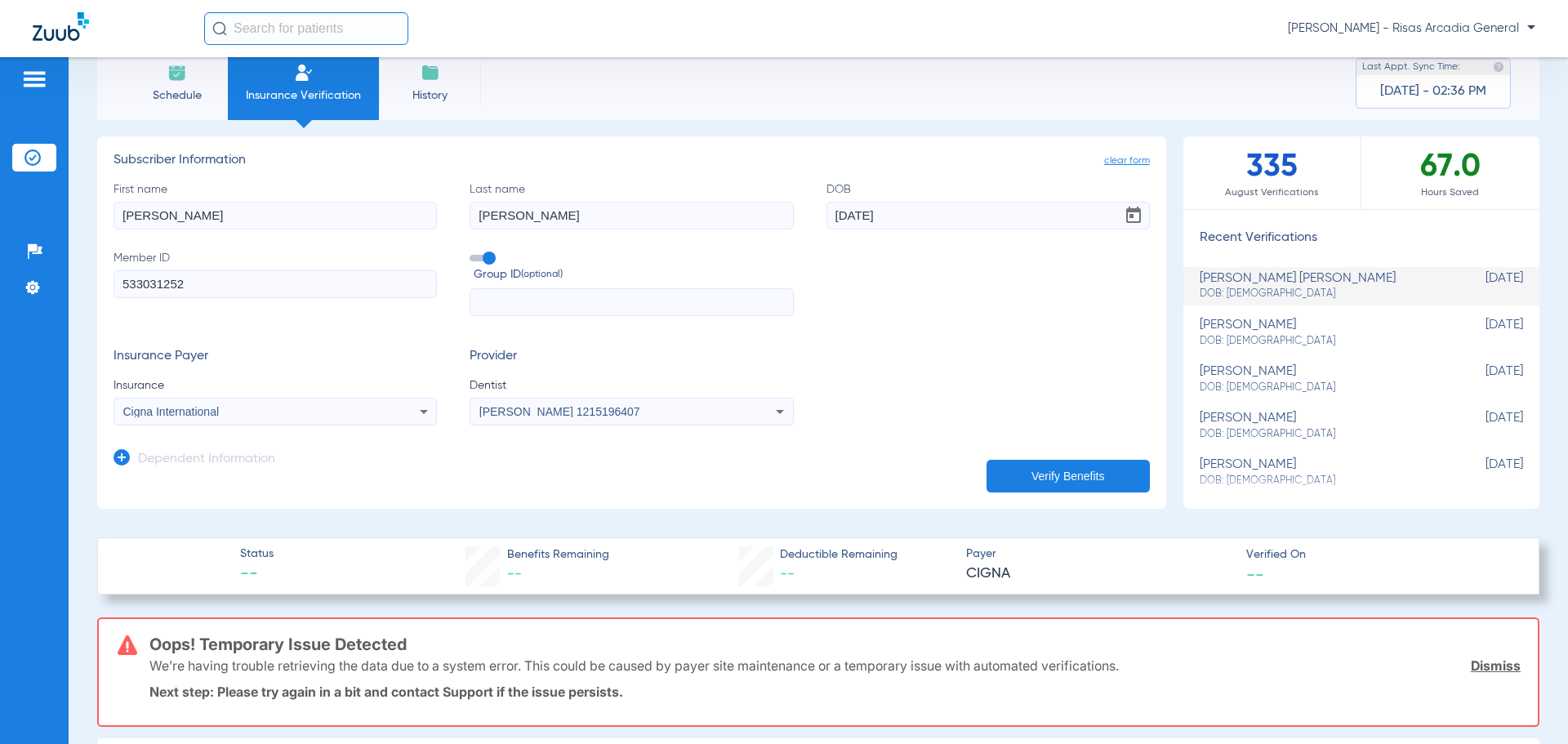
click at [1037, 462] on button "Verify Benefits" at bounding box center [1067, 475] width 163 height 33
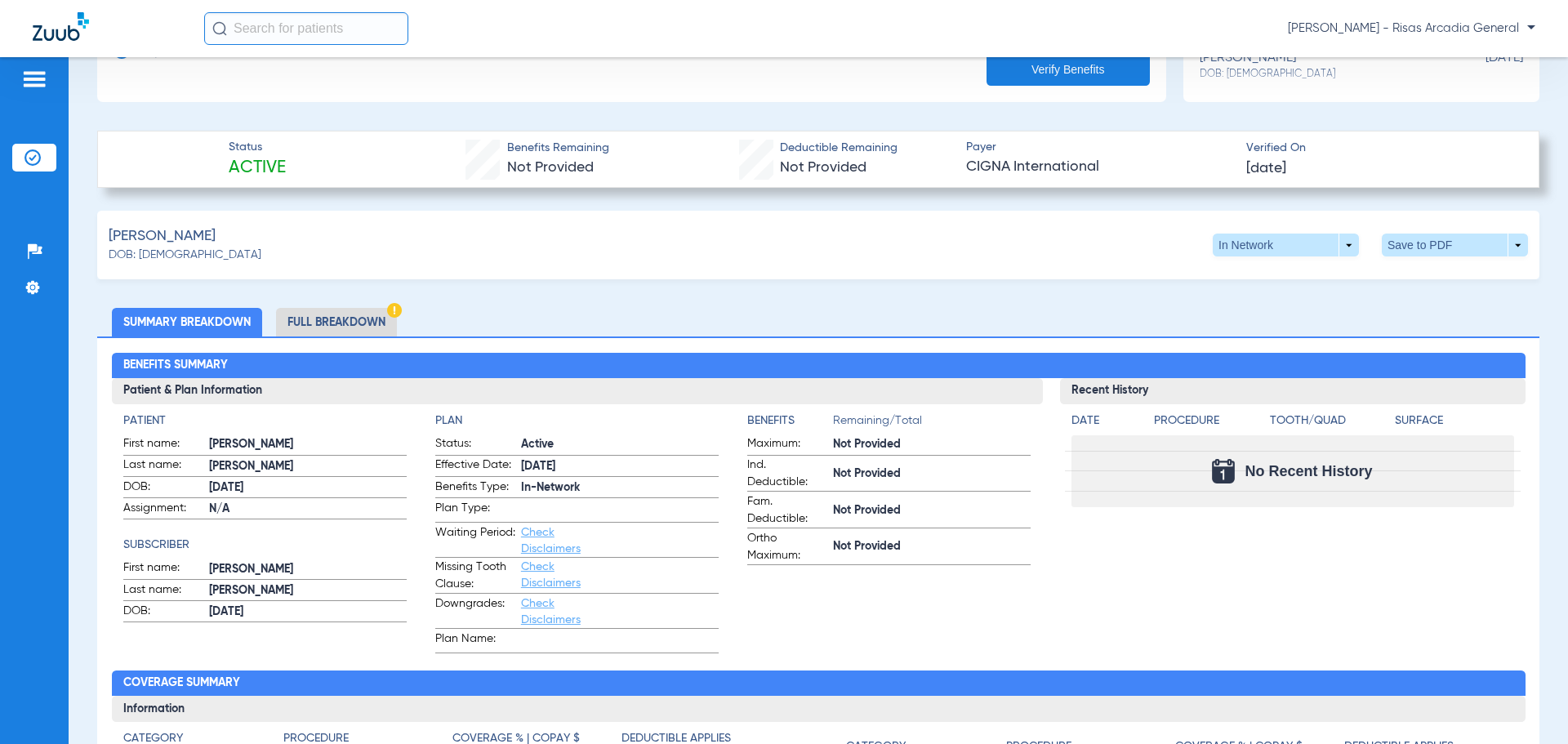
scroll to position [447, 0]
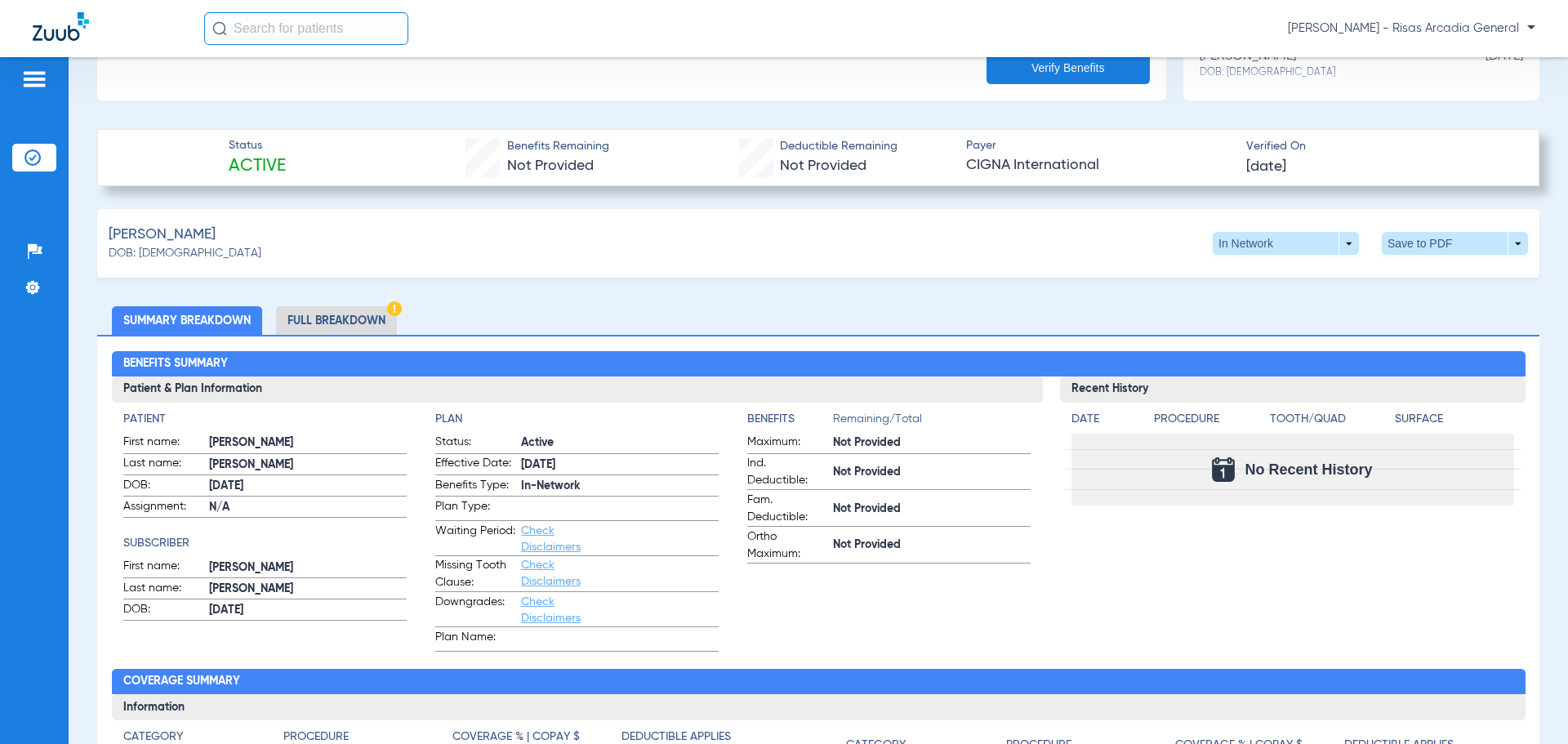
click at [342, 315] on li "Full Breakdown" at bounding box center [336, 320] width 120 height 29
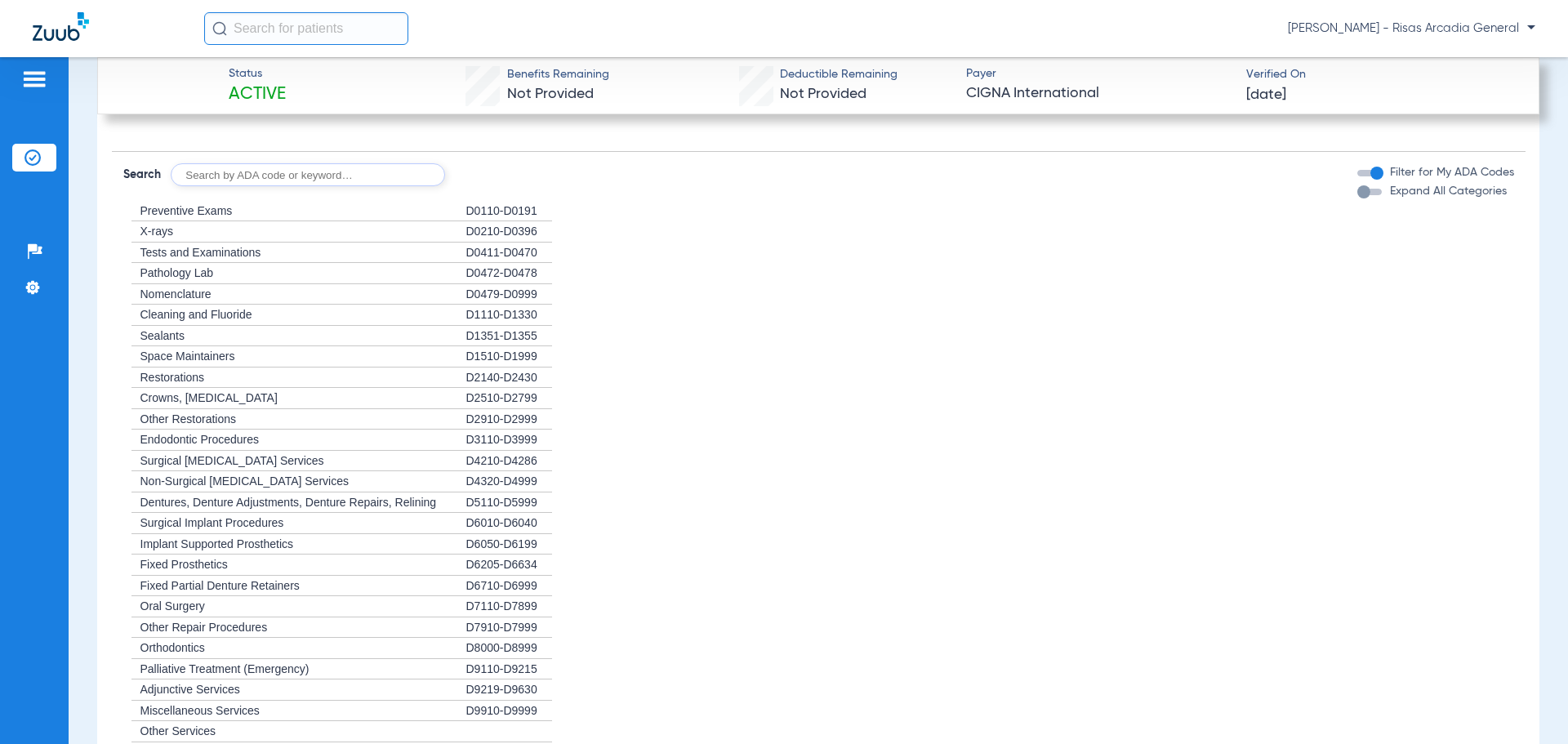
scroll to position [1754, 0]
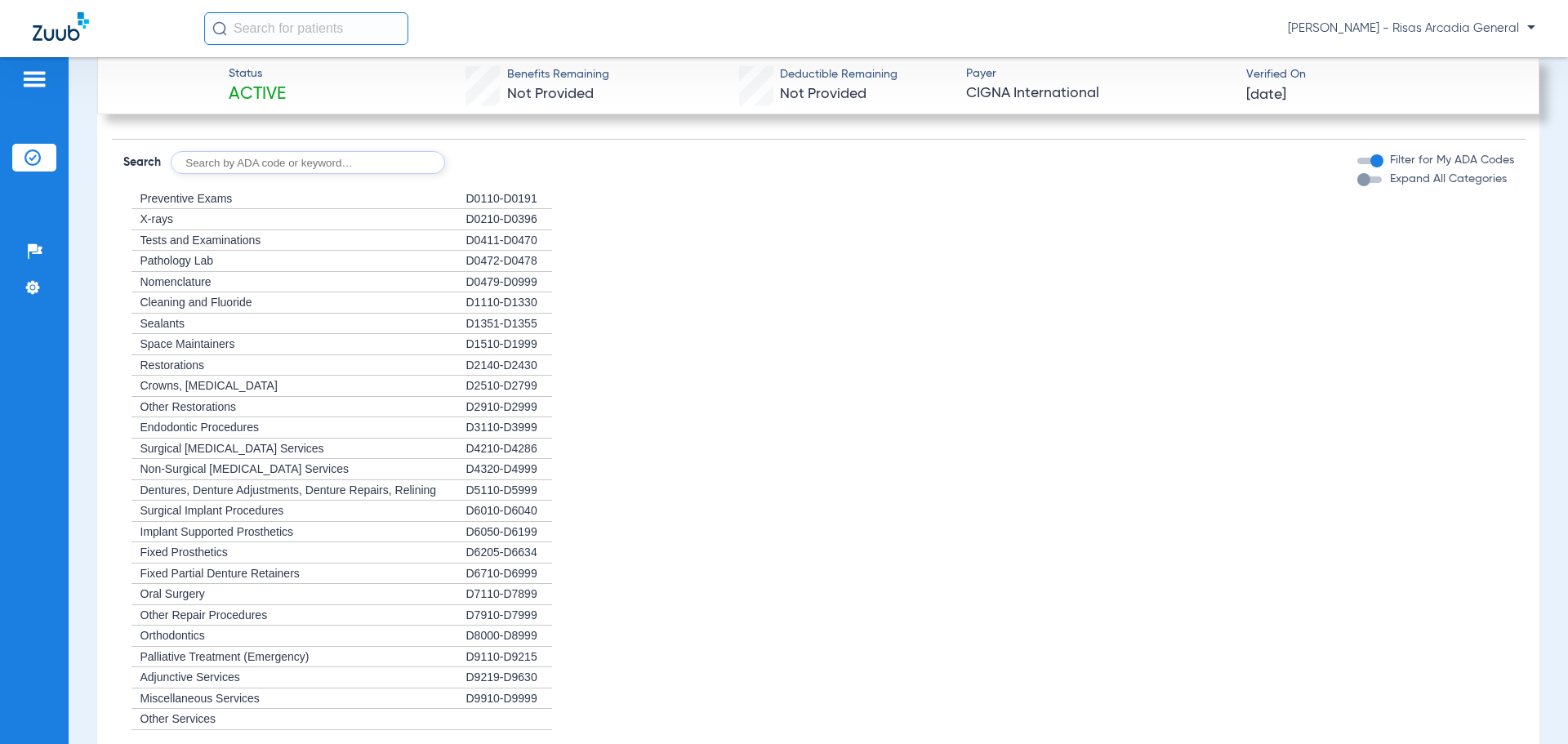
click at [171, 216] on span "X-rays" at bounding box center [156, 219] width 33 height 13
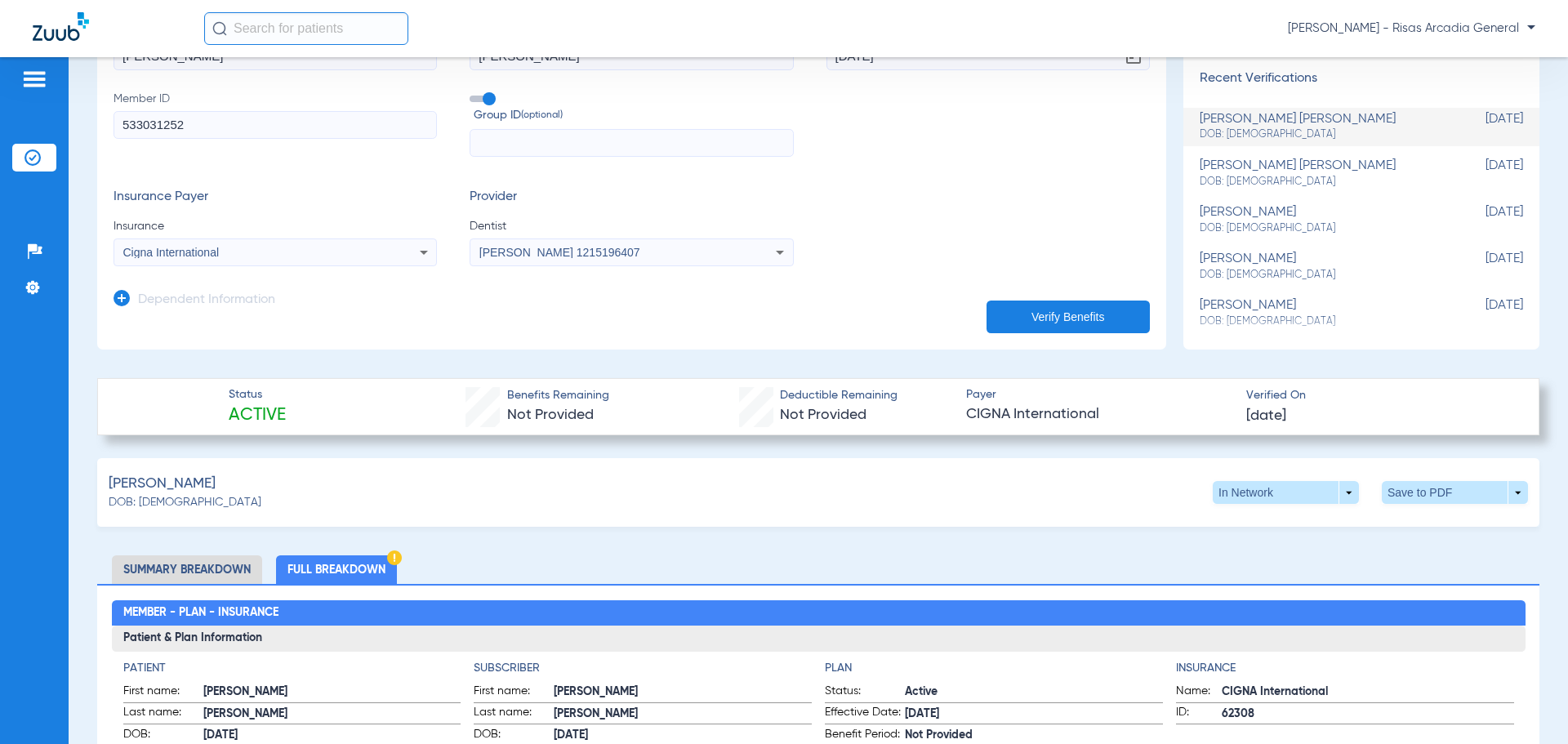
scroll to position [194, 0]
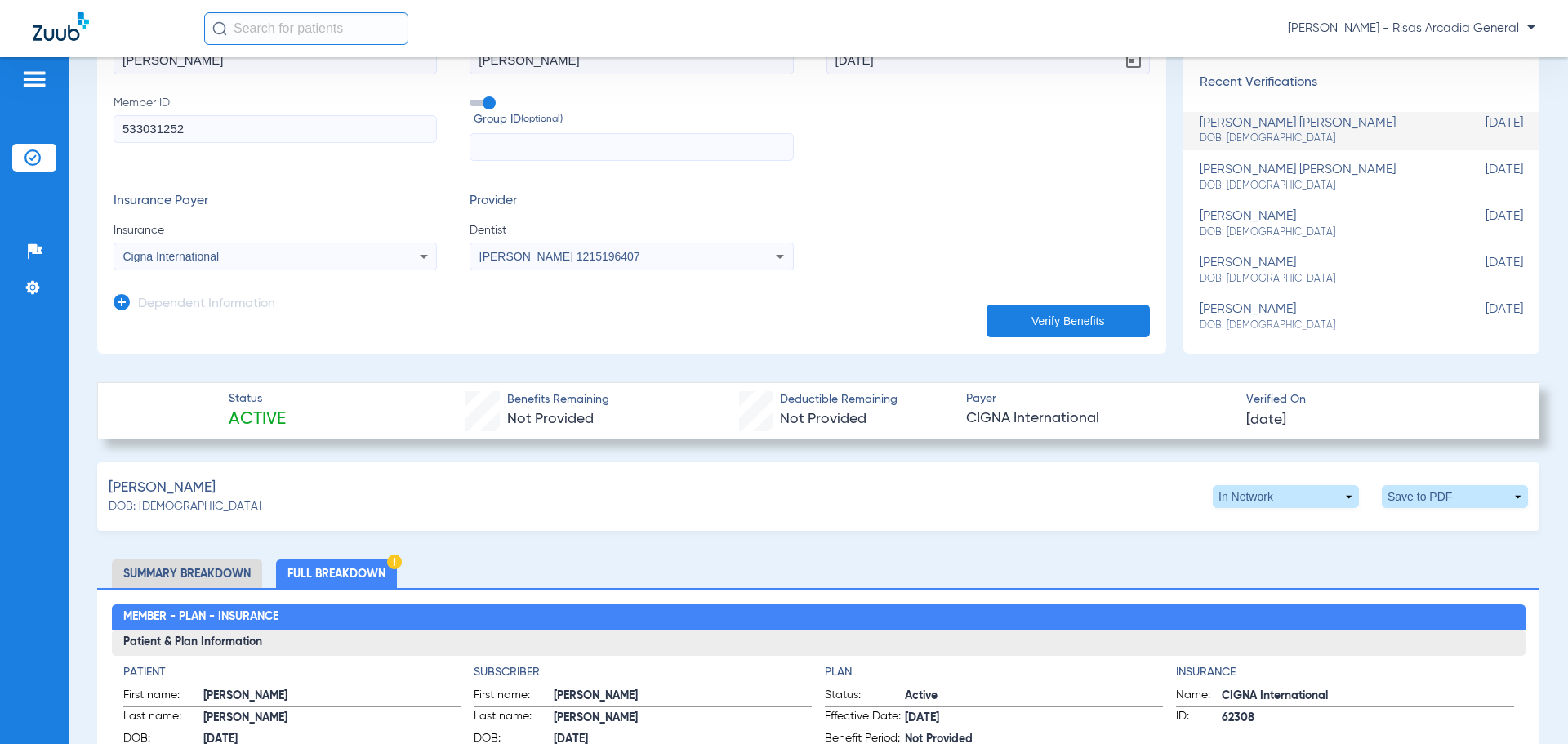
click at [295, 265] on div "Cigna International" at bounding box center [275, 256] width 322 height 20
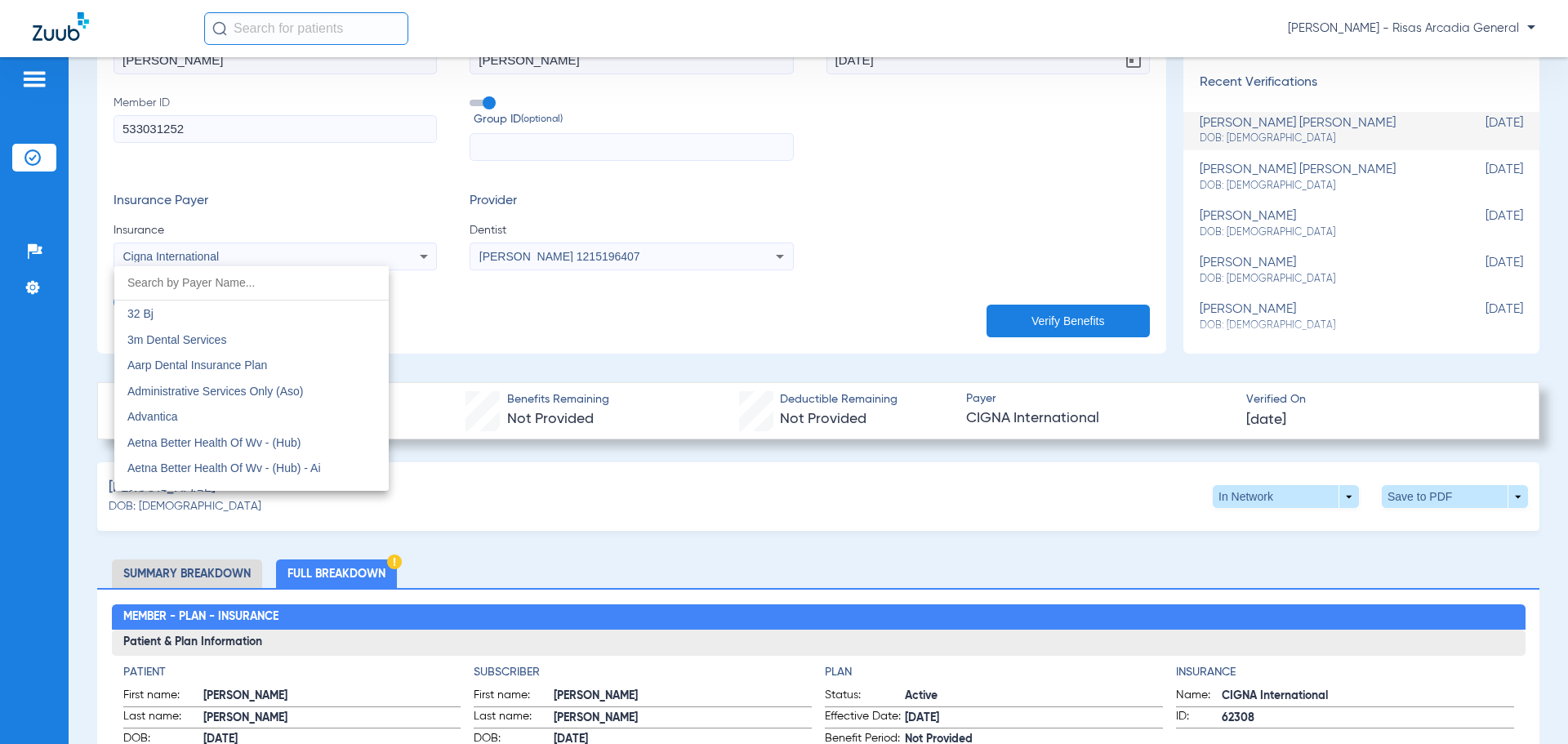
scroll to position [2331, 0]
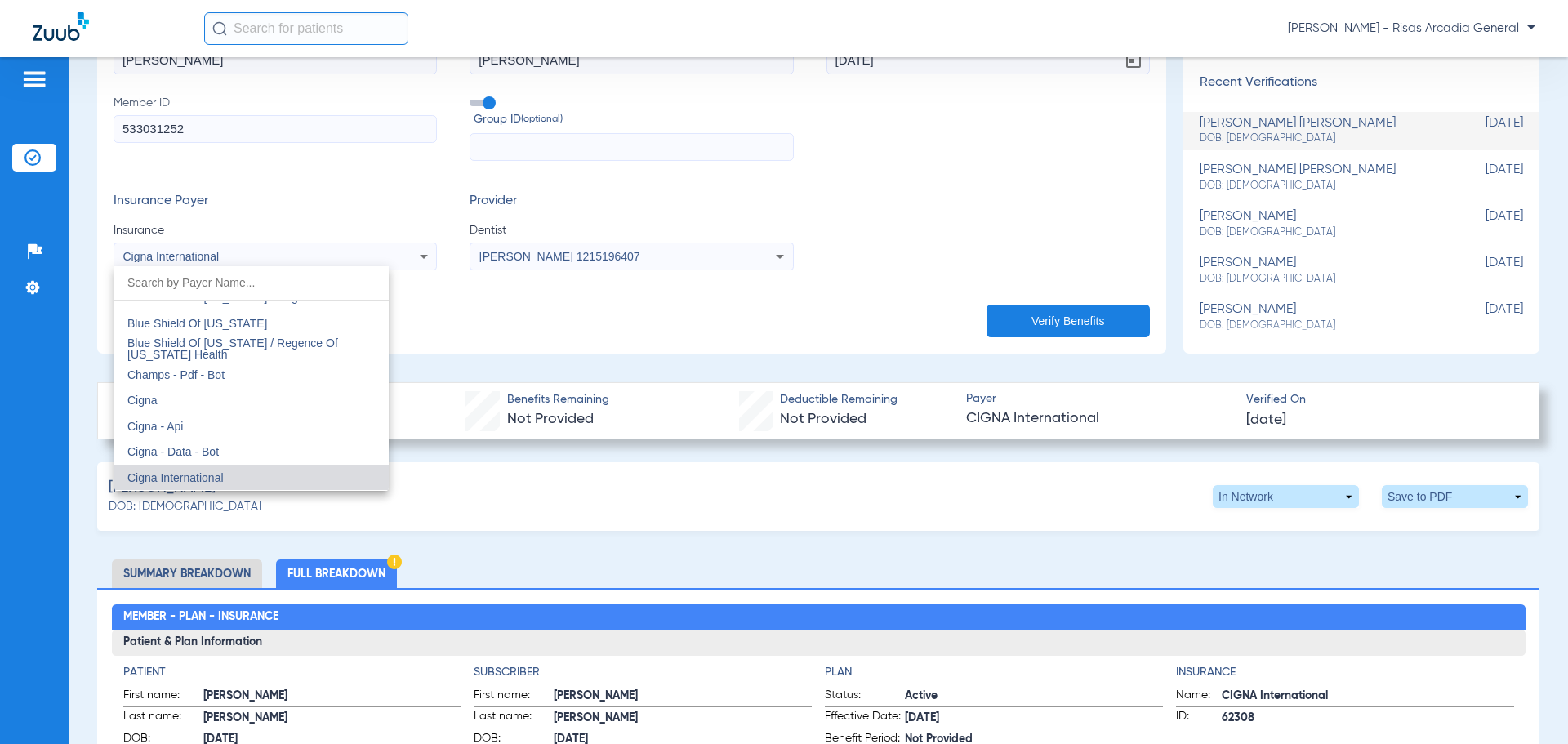
click at [217, 433] on mat-option "Cigna - Api" at bounding box center [251, 426] width 274 height 26
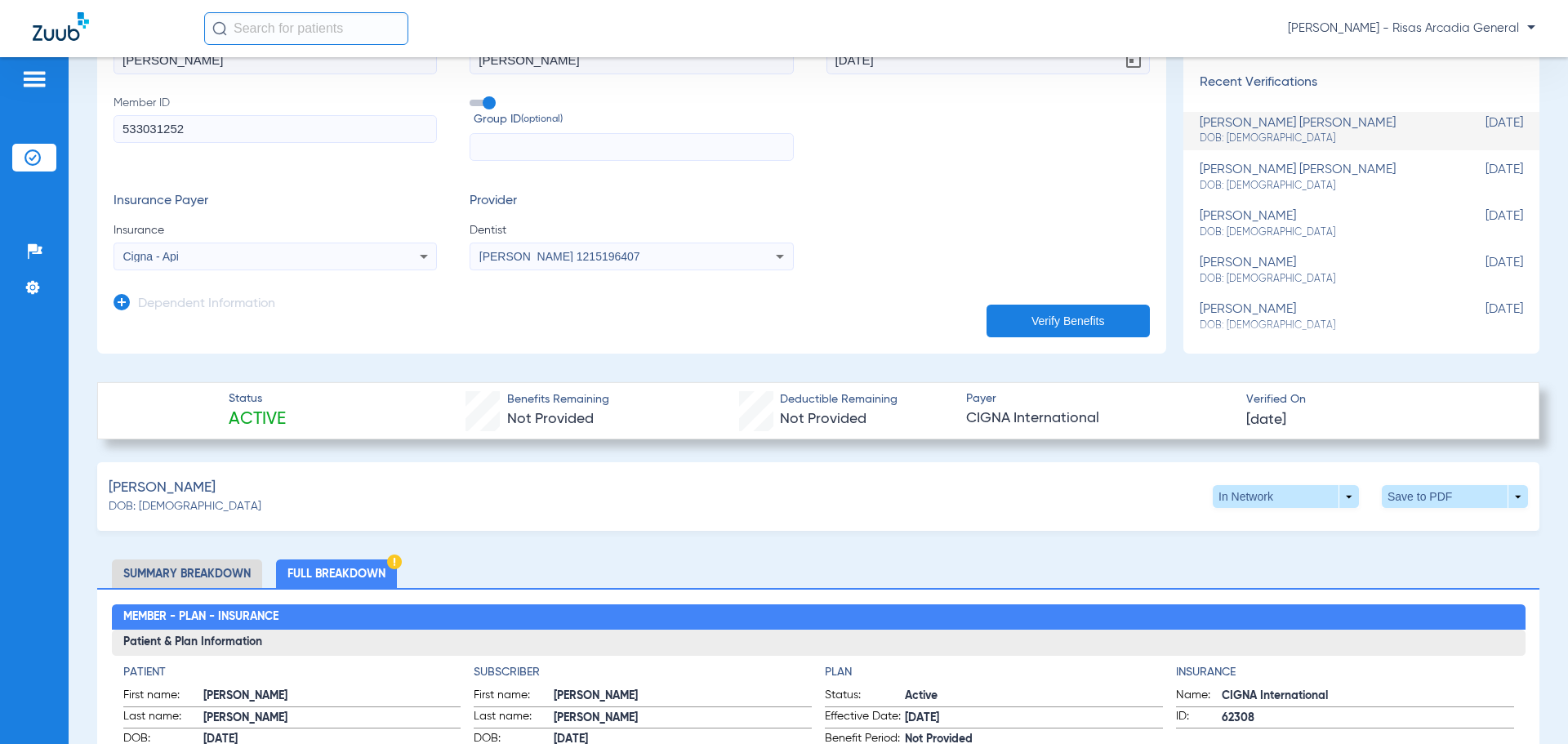
click at [1055, 319] on button "Verify Benefits" at bounding box center [1067, 320] width 163 height 33
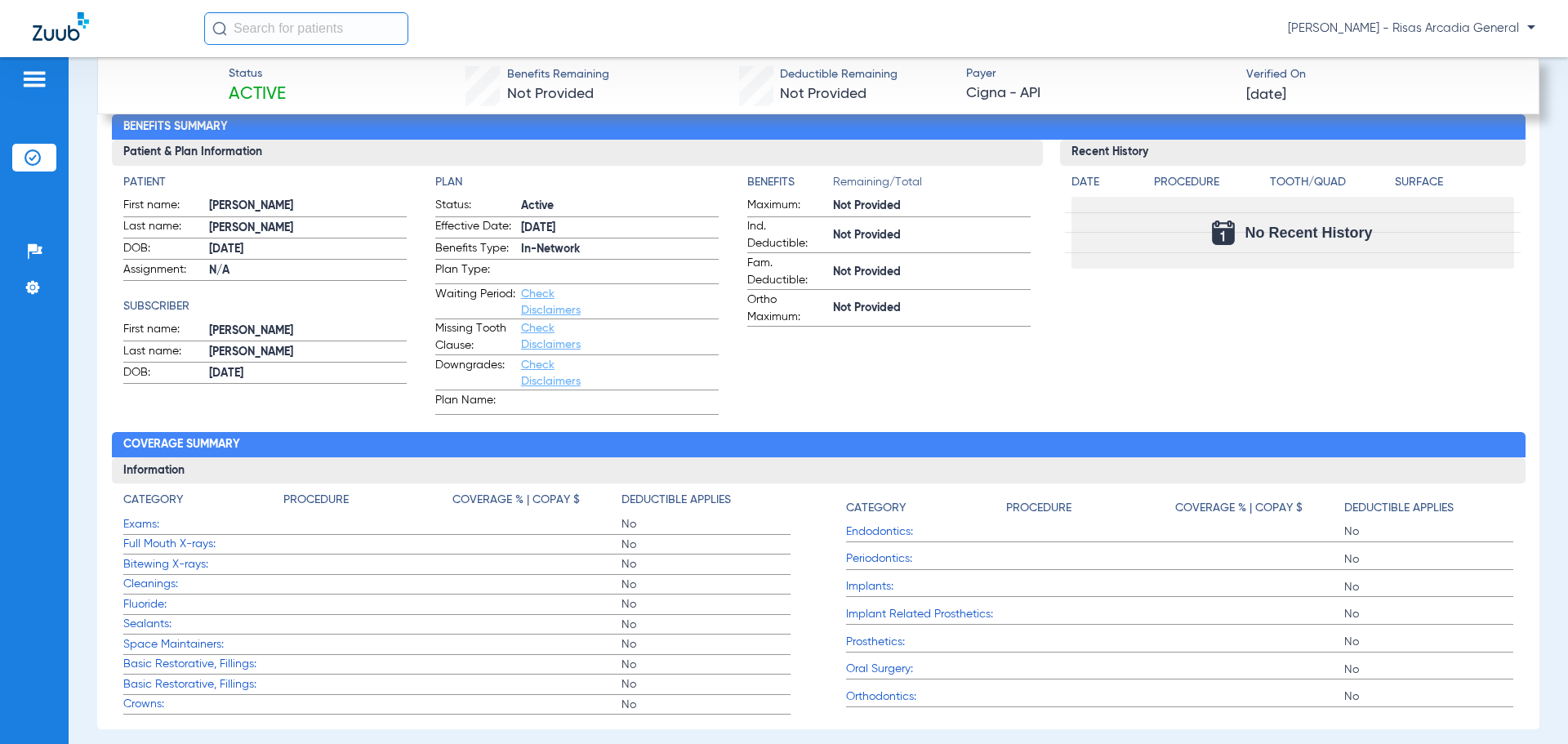
scroll to position [1011, 0]
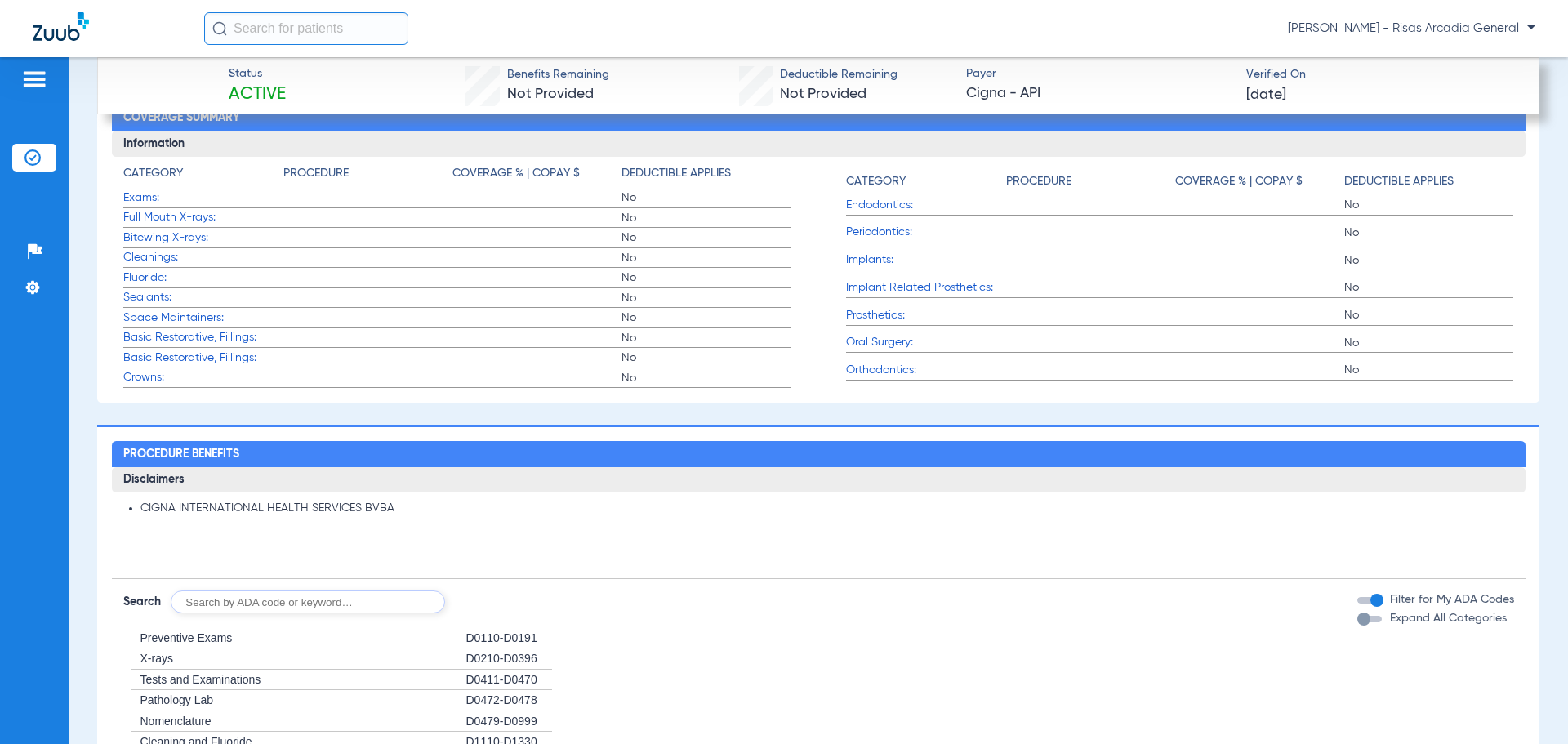
drag, startPoint x: 386, startPoint y: 505, endPoint x: 153, endPoint y: 500, distance: 233.1
click at [153, 501] on li "CIGNA INTERNATIONAL HEALTH SERVICES BVBA" at bounding box center [826, 508] width 1373 height 14
click at [447, 527] on div "CIGNA INTERNATIONAL HEALTH SERVICES BVBA" at bounding box center [818, 526] width 1414 height 69
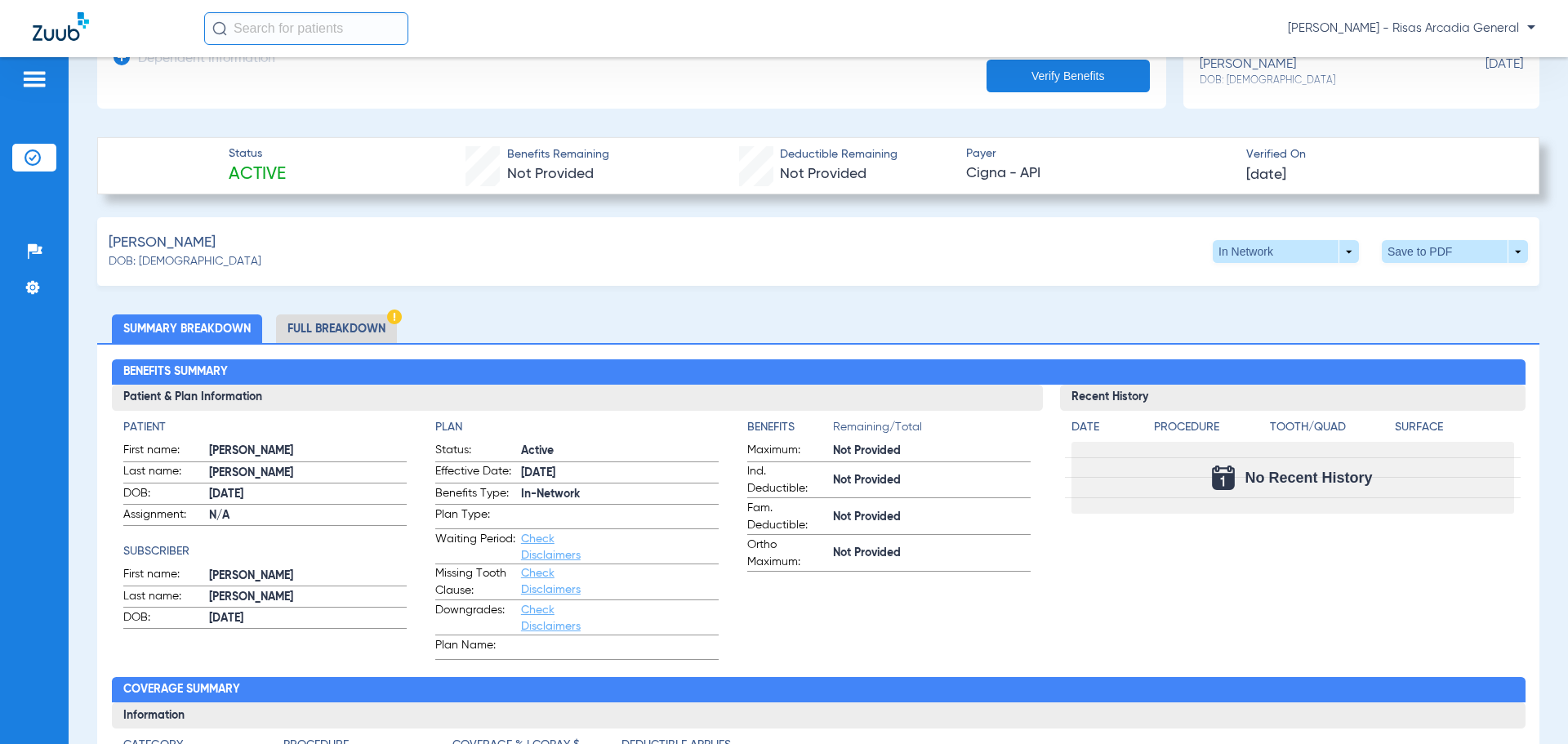
scroll to position [358, 0]
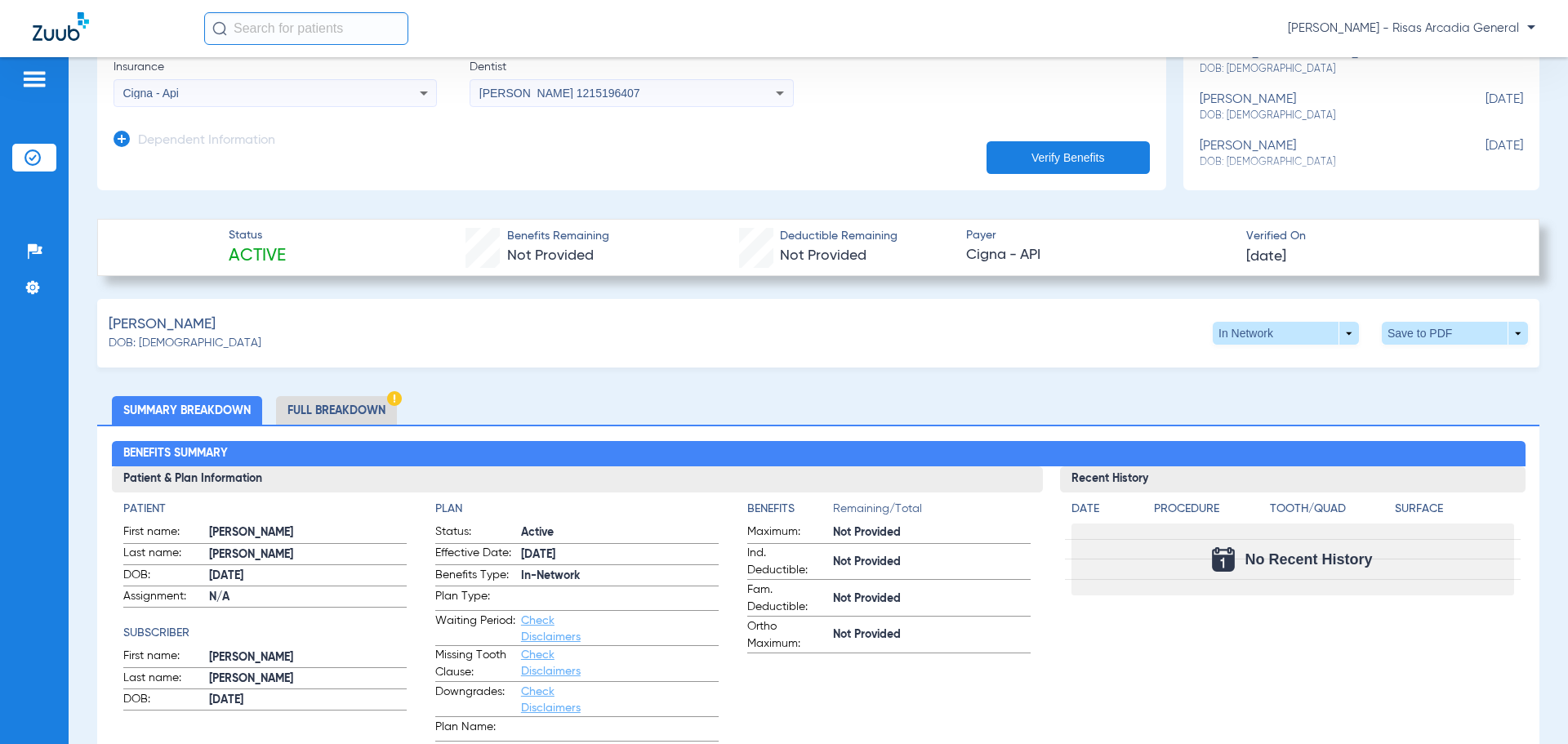
click at [364, 412] on li "Full Breakdown" at bounding box center [336, 410] width 120 height 29
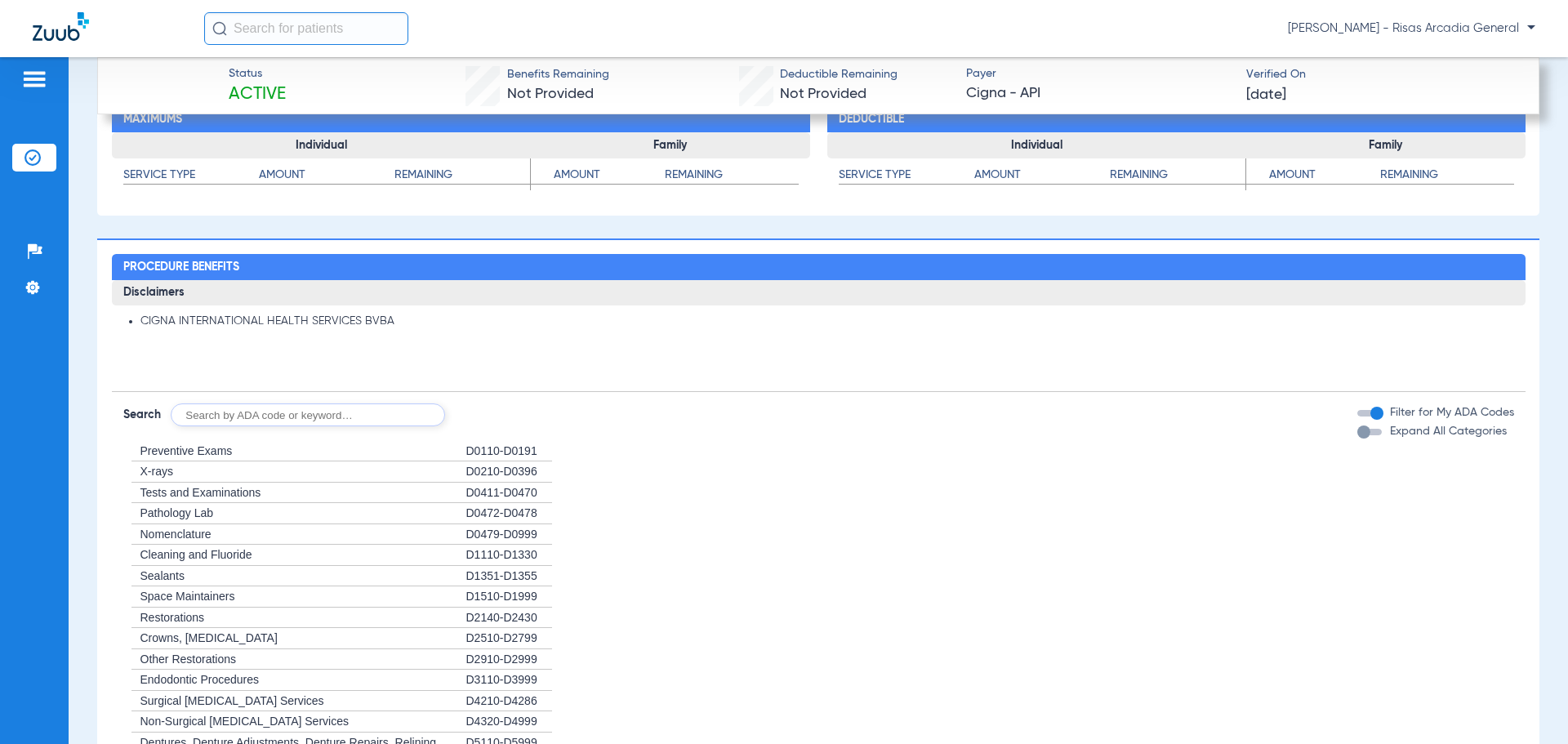
scroll to position [1500, 0]
click at [362, 412] on input "text" at bounding box center [307, 416] width 274 height 23
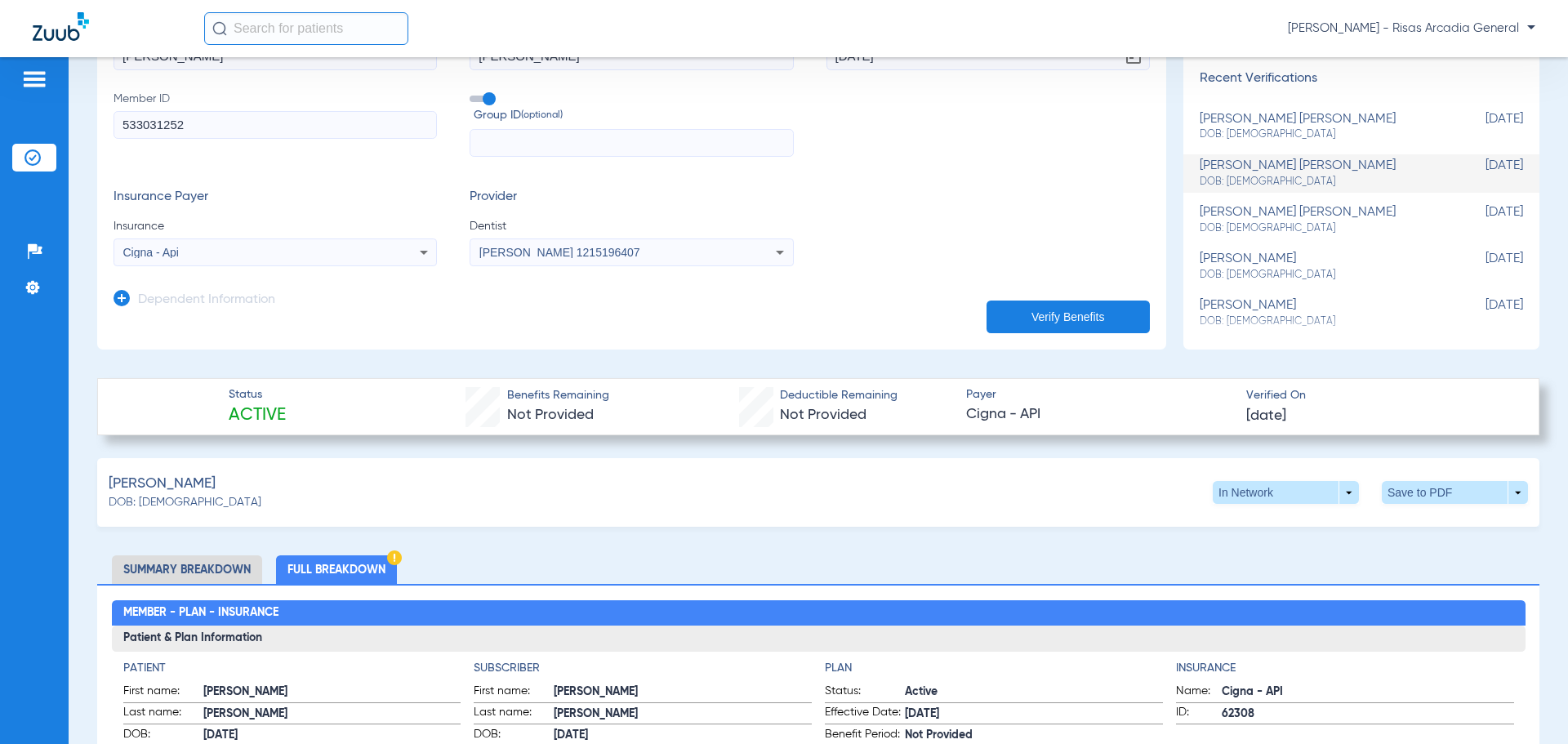
scroll to position [194, 0]
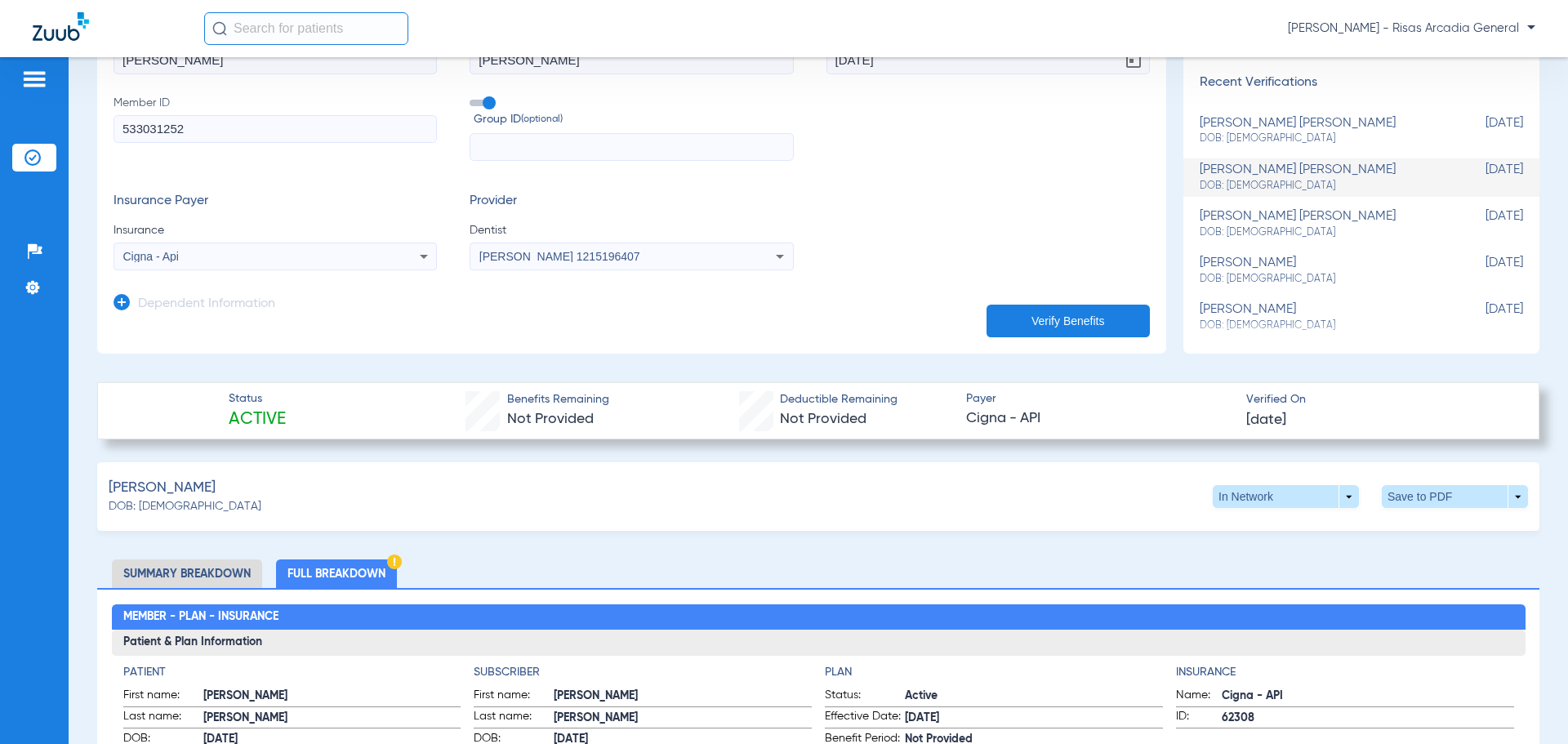
click at [320, 258] on div "Cigna - Api" at bounding box center [245, 256] width 245 height 12
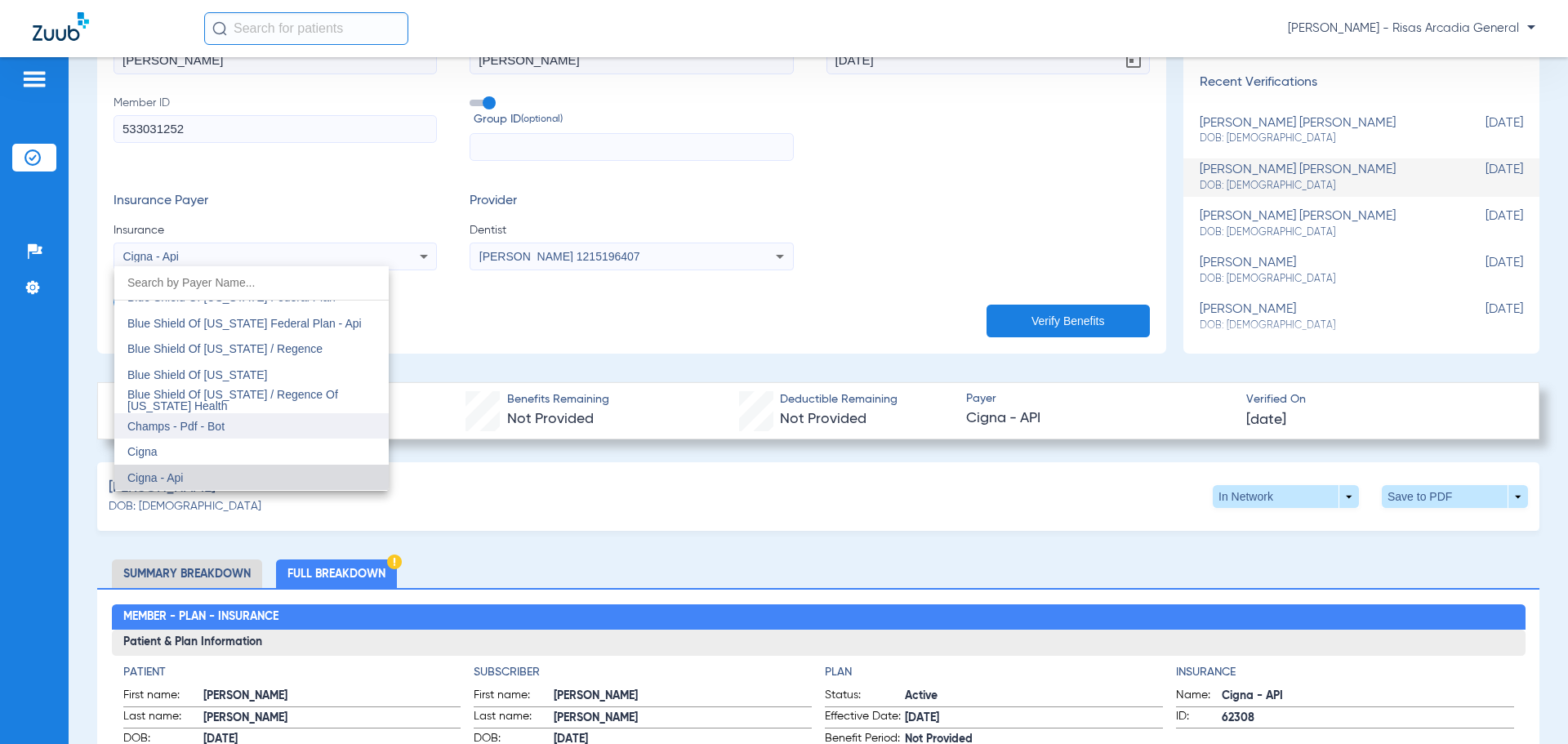
scroll to position [2360, 0]
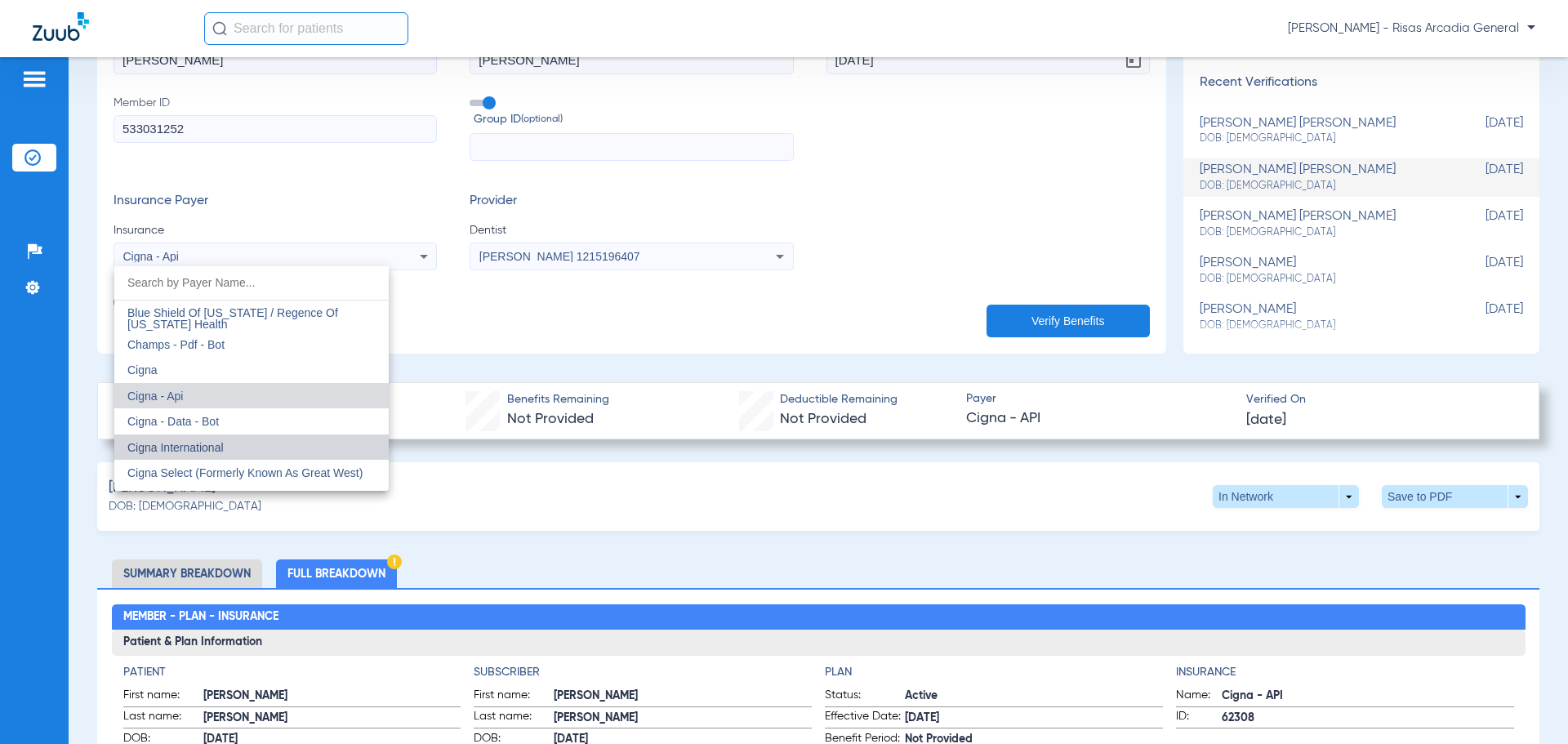
click at [265, 439] on mat-option "Cigna International" at bounding box center [251, 447] width 274 height 26
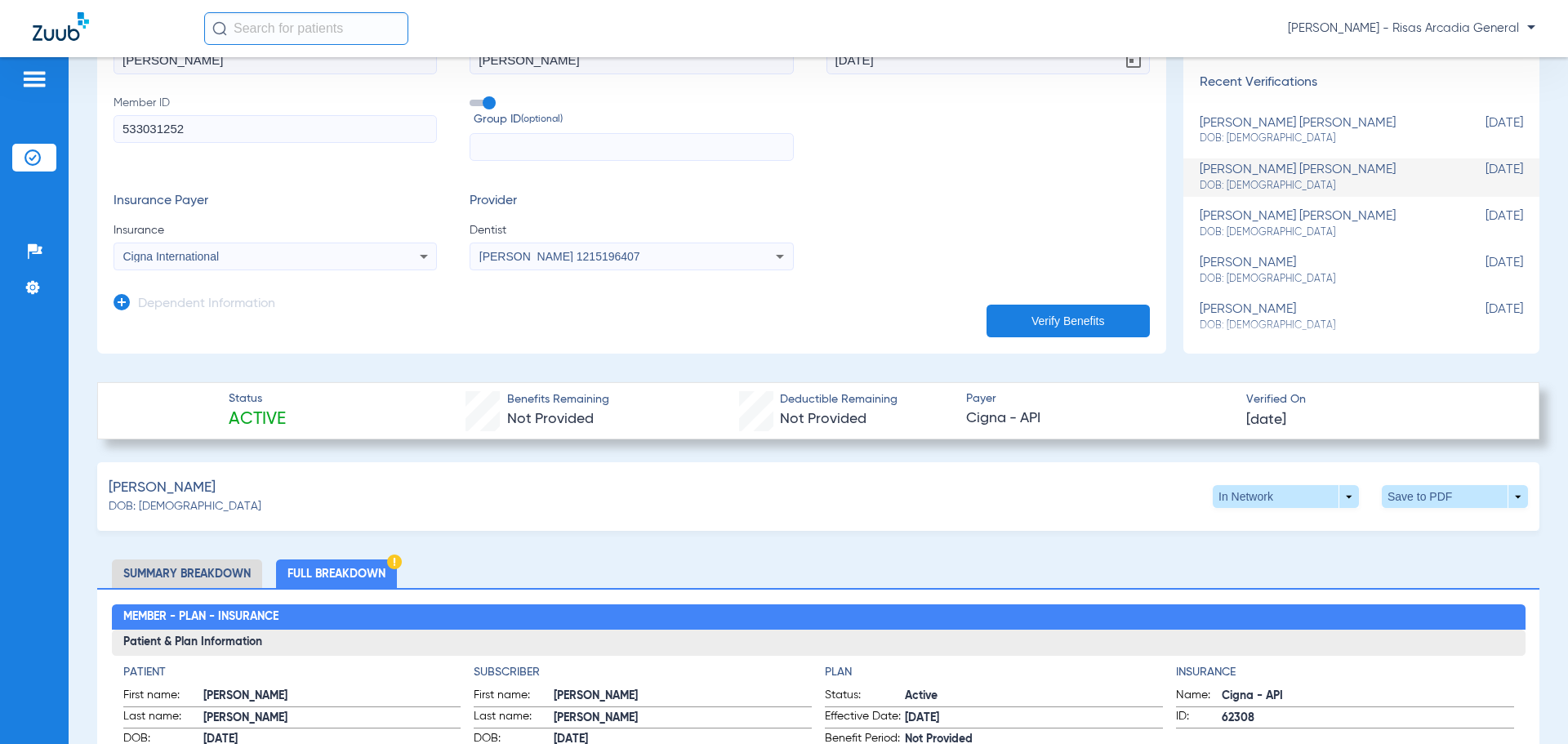
click at [1102, 324] on button "Verify Benefits" at bounding box center [1067, 320] width 163 height 33
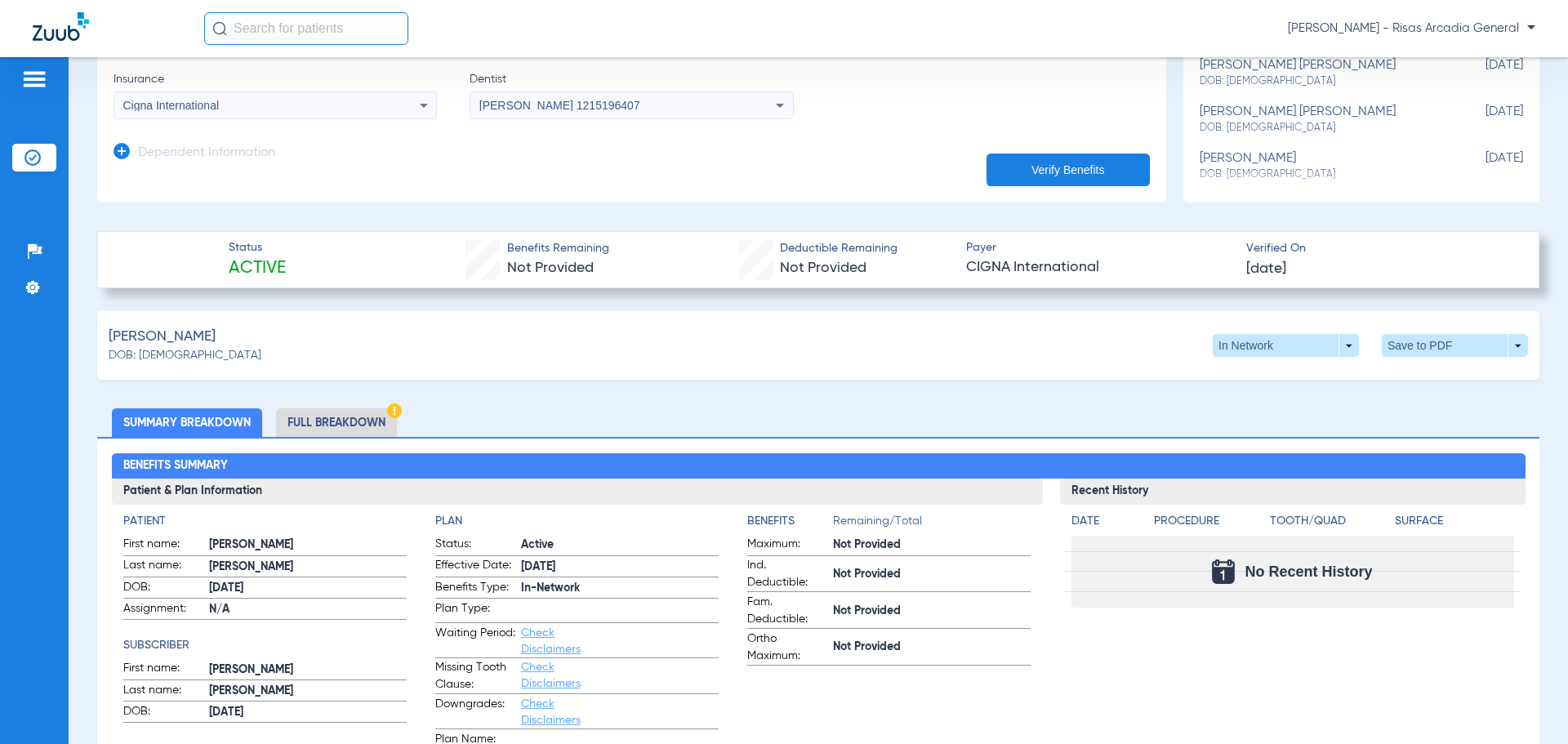
scroll to position [409, 0]
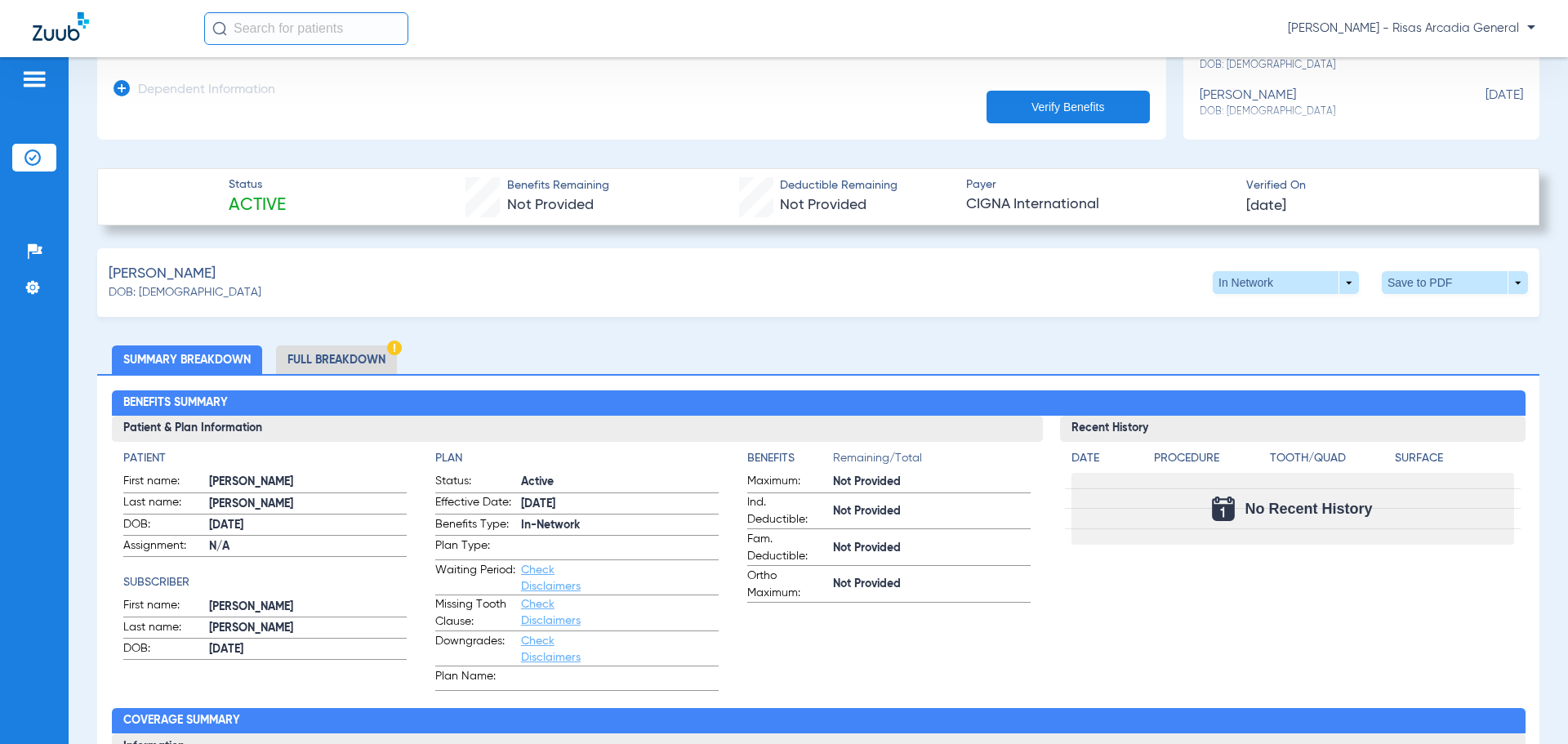
click at [343, 365] on li "Full Breakdown" at bounding box center [336, 360] width 120 height 29
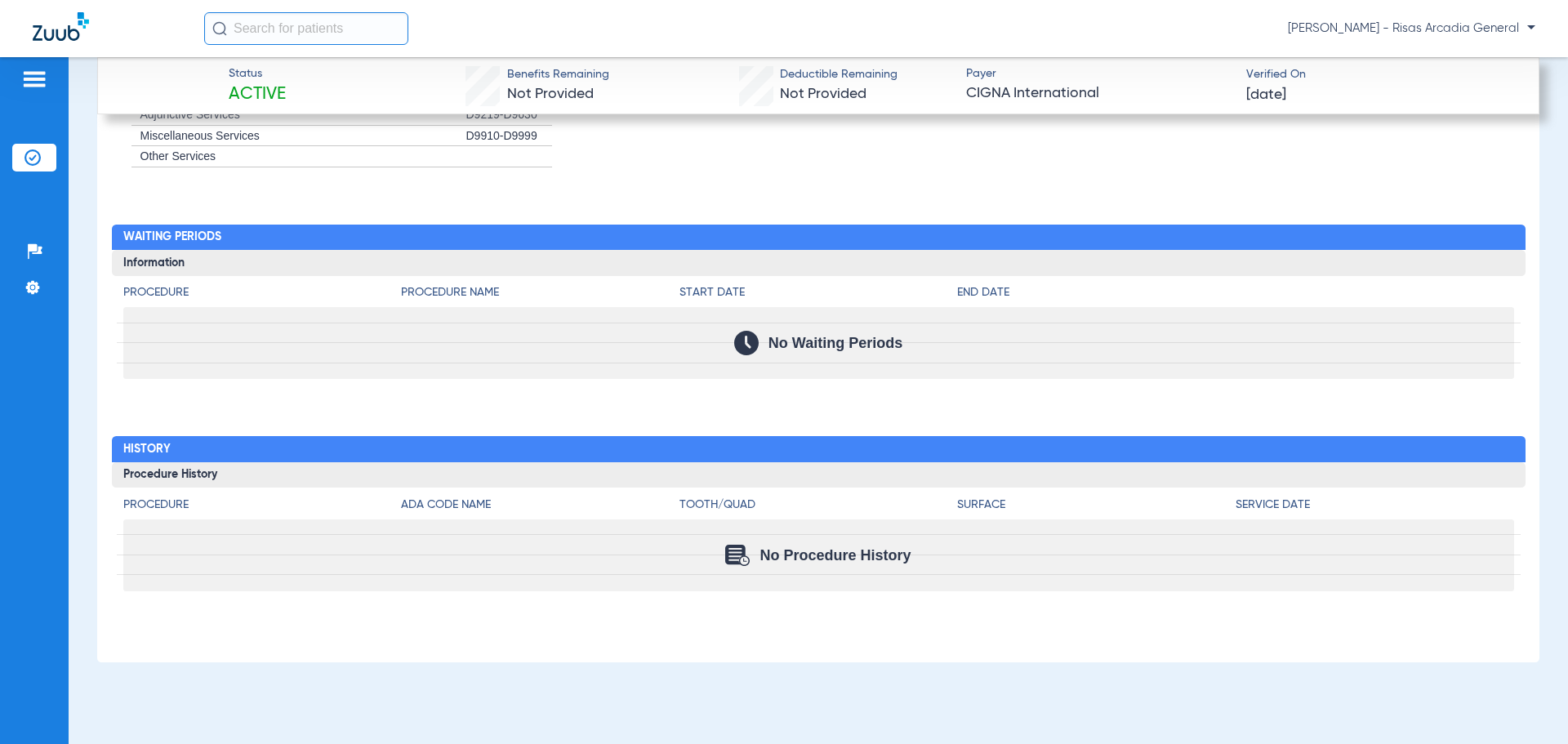
scroll to position [2317, 0]
